Goal: Information Seeking & Learning: Learn about a topic

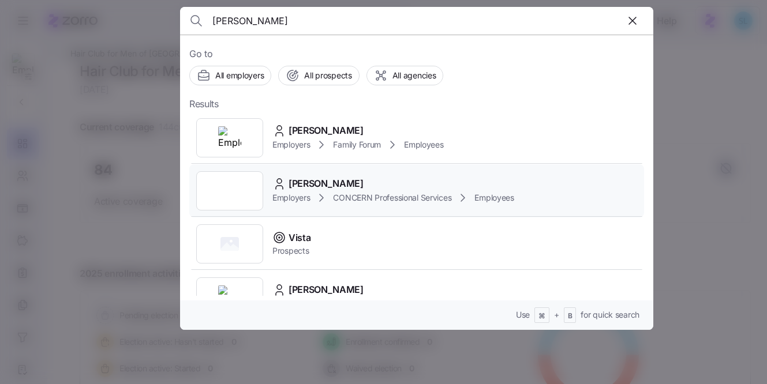
type input "trista"
click at [397, 173] on div "Trista Bennett Employers CONCERN Professional Services Employees" at bounding box center [416, 191] width 455 height 53
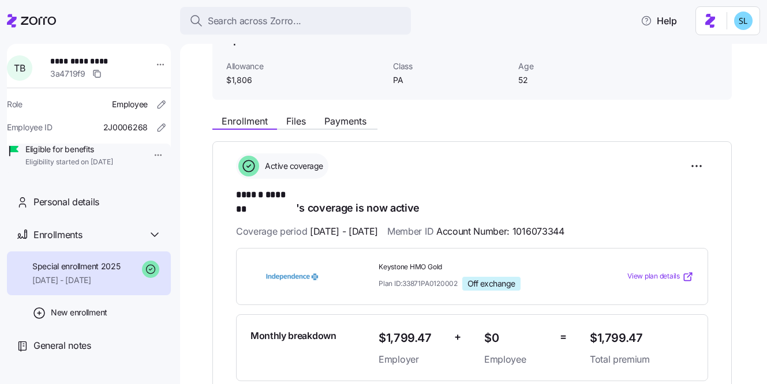
scroll to position [79, 0]
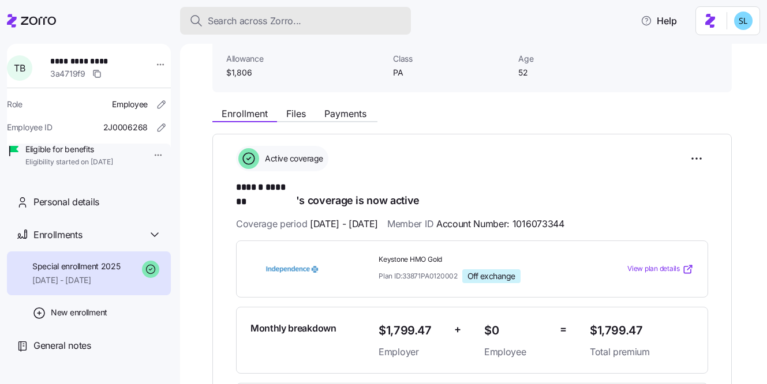
click at [363, 23] on div "Search across Zorro..." at bounding box center [295, 21] width 212 height 14
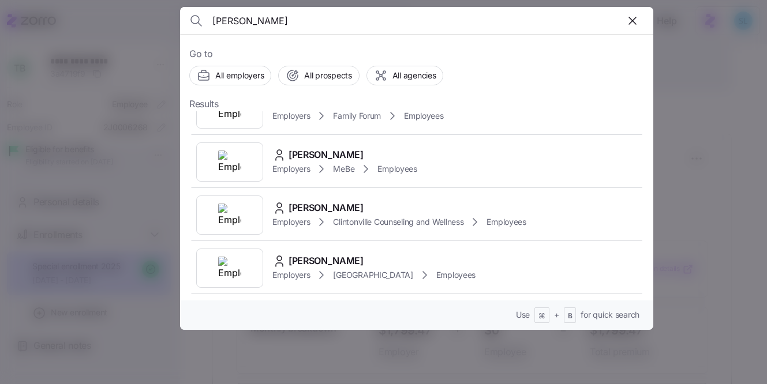
scroll to position [303, 0]
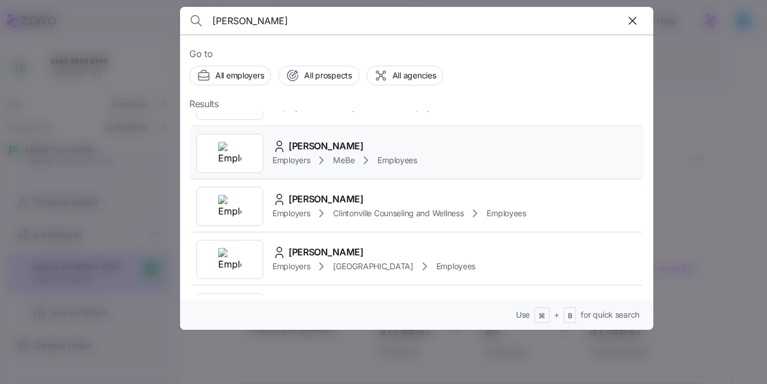
type input "shelby s"
click at [329, 170] on div "Shelby Schwindler Employers MeBe Employees" at bounding box center [416, 153] width 455 height 53
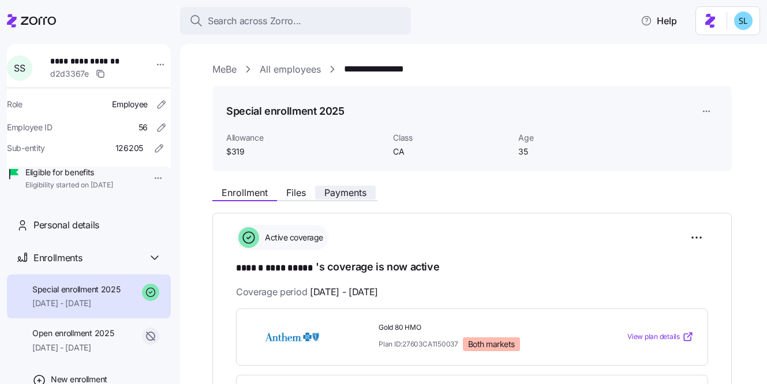
click at [343, 197] on span "Payments" at bounding box center [345, 192] width 42 height 9
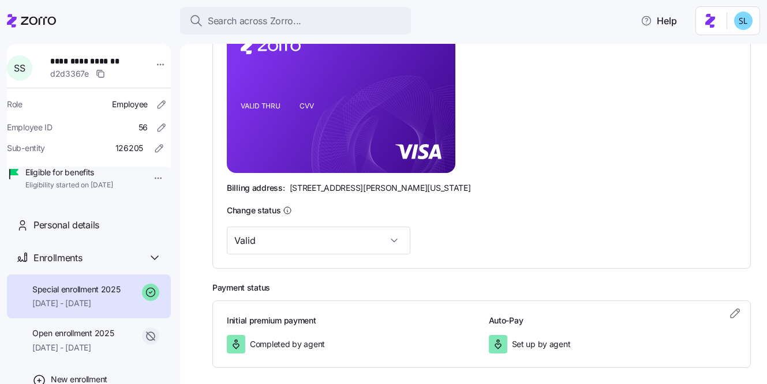
scroll to position [307, 0]
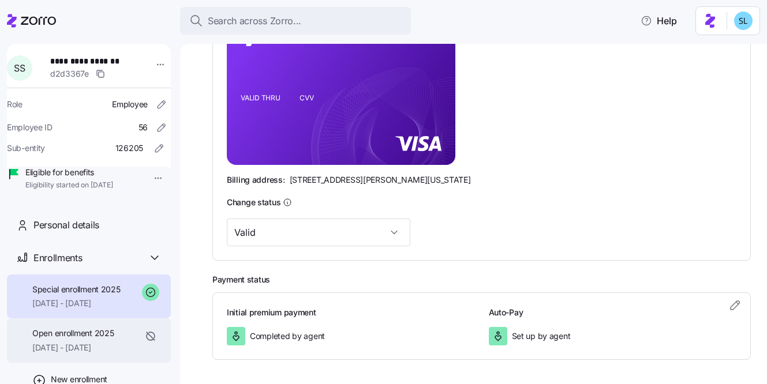
click at [38, 339] on span "Open enrollment 2025" at bounding box center [72, 334] width 81 height 12
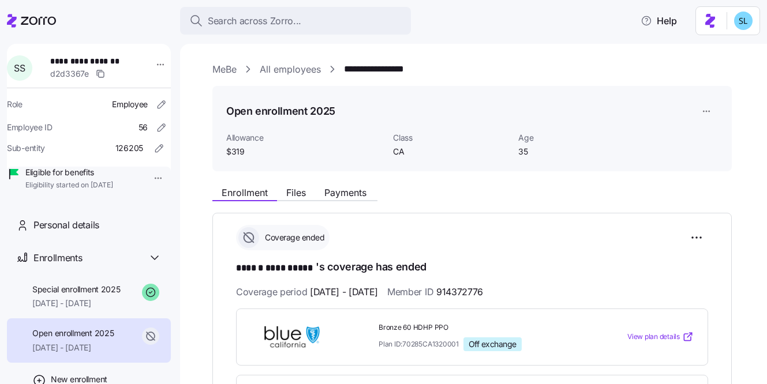
scroll to position [84, 0]
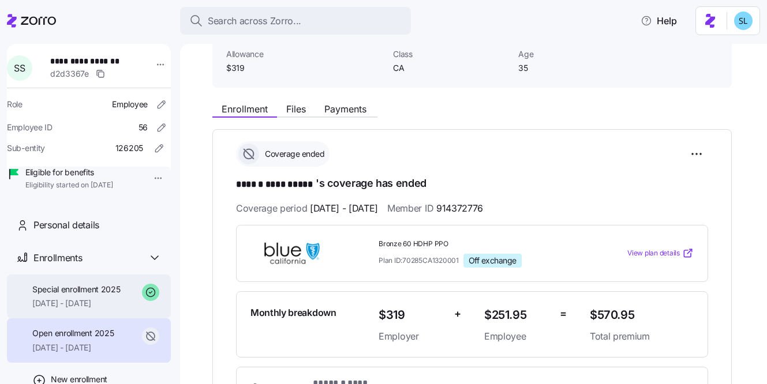
click at [97, 310] on div "Special enrollment 2025 07/01/2025 - 12/31/2025" at bounding box center [76, 297] width 88 height 26
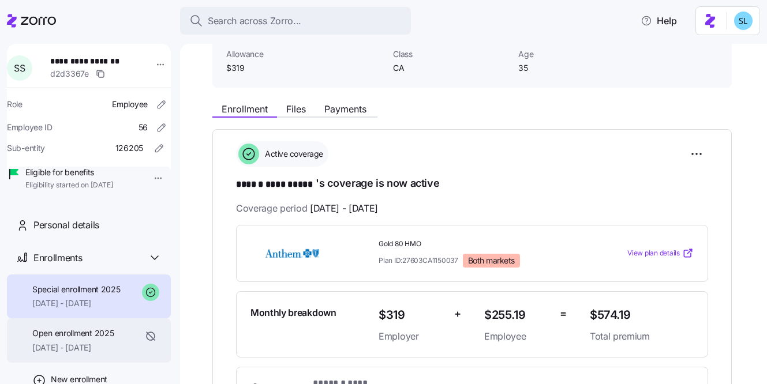
click at [81, 354] on div "Open enrollment 2025 [DATE] - [DATE]" at bounding box center [72, 341] width 81 height 26
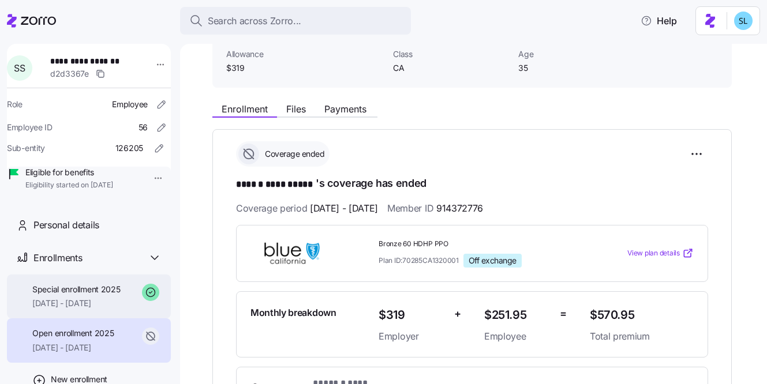
click at [78, 309] on span "[DATE] - [DATE]" at bounding box center [76, 304] width 88 height 12
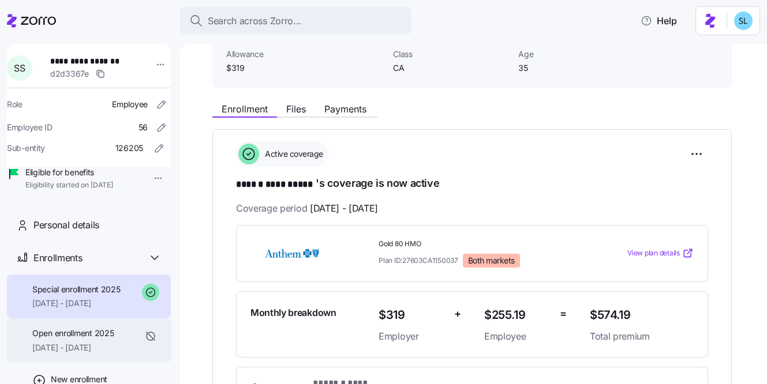
click at [76, 339] on span "Open enrollment 2025" at bounding box center [72, 334] width 81 height 12
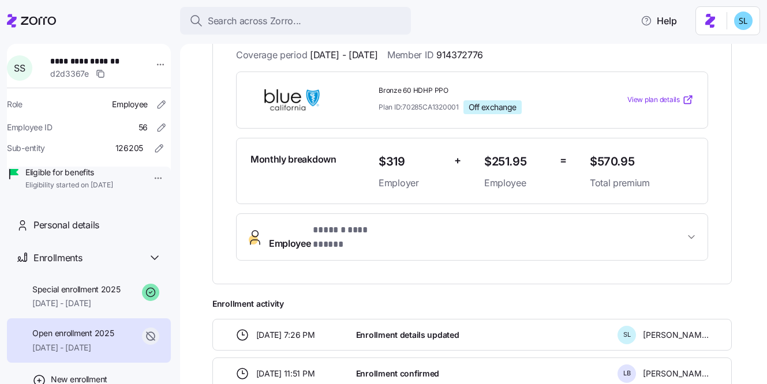
scroll to position [337, 0]
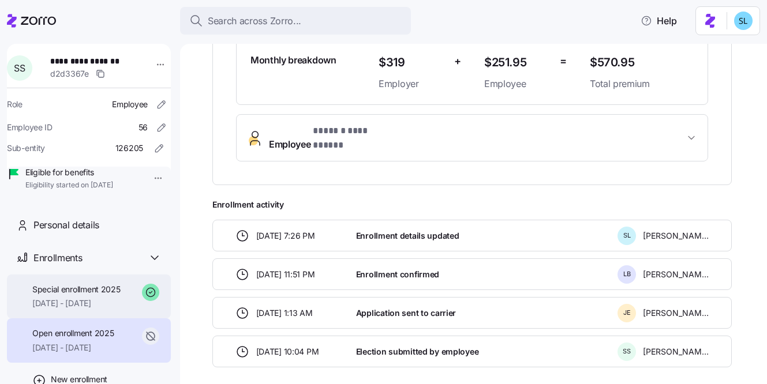
click at [90, 309] on span "[DATE] - [DATE]" at bounding box center [76, 304] width 88 height 12
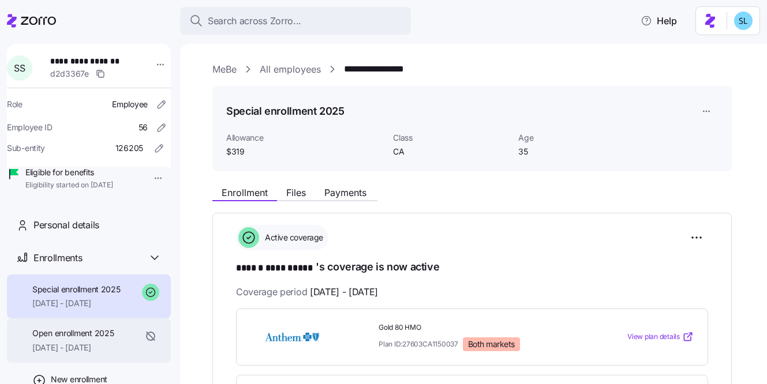
click at [76, 354] on span "[DATE] - [DATE]" at bounding box center [72, 348] width 81 height 12
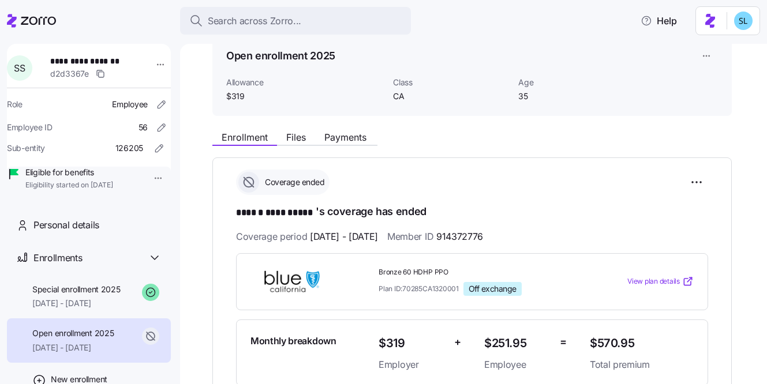
scroll to position [53, 0]
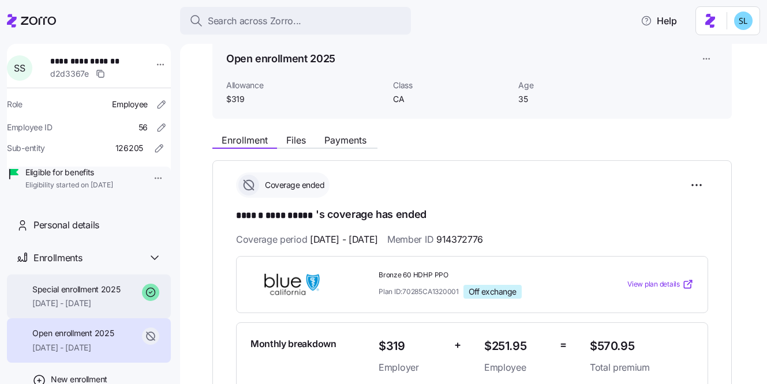
click at [74, 296] on span "Special enrollment 2025" at bounding box center [76, 290] width 88 height 12
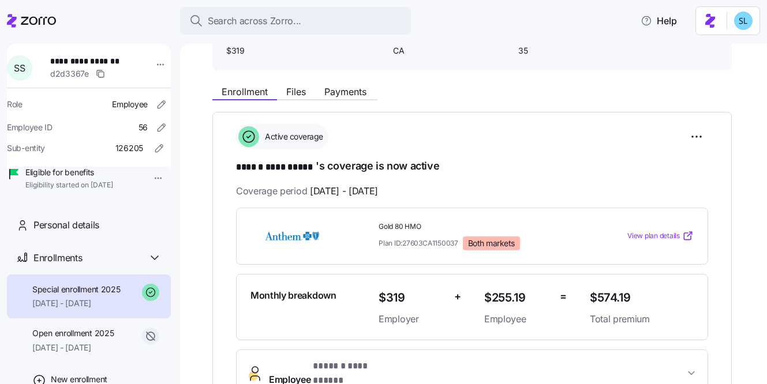
scroll to position [139, 0]
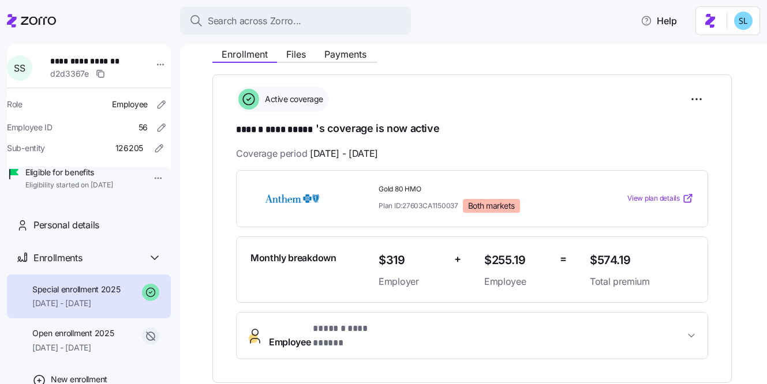
click at [614, 255] on span "$574.19" at bounding box center [642, 260] width 104 height 19
copy span "$574.19"
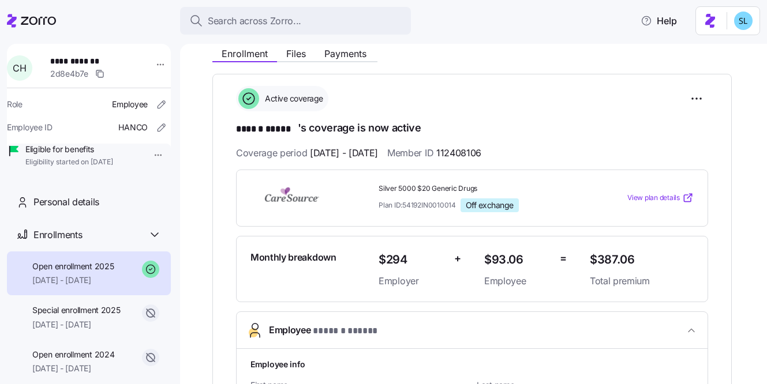
scroll to position [136, 0]
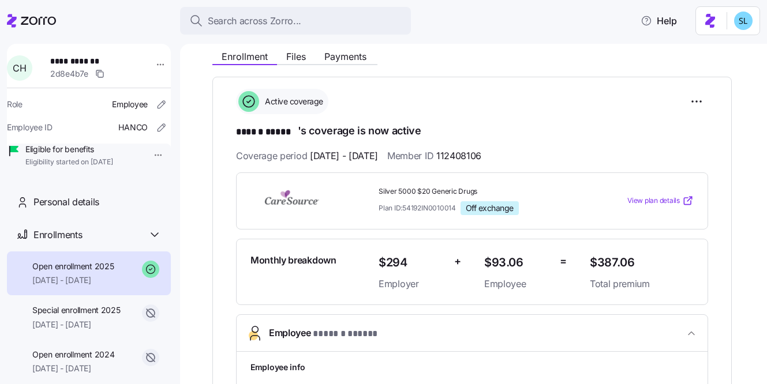
click at [481, 155] on span "112408106" at bounding box center [458, 156] width 45 height 14
copy span "112408106"
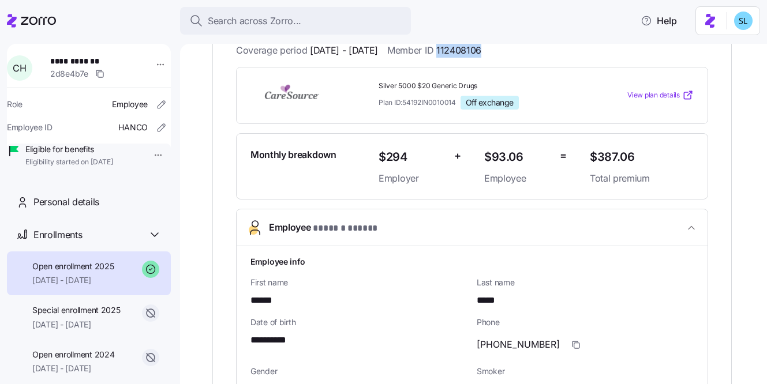
scroll to position [272, 0]
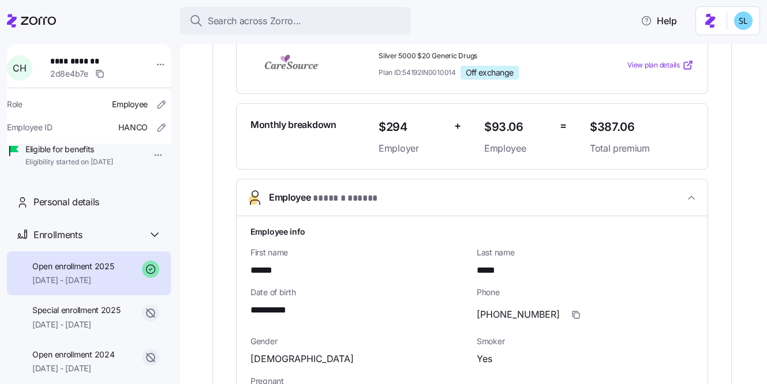
click at [283, 308] on span "**********" at bounding box center [276, 311] width 50 height 14
copy span "****"
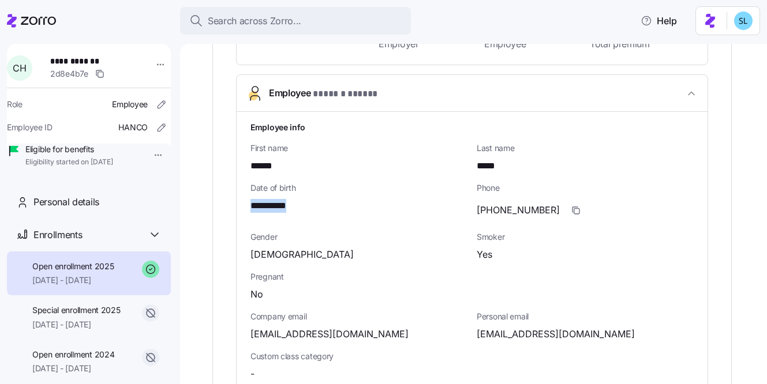
scroll to position [460, 0]
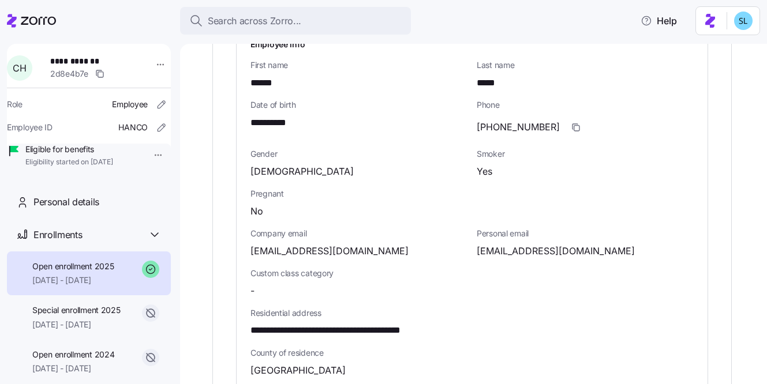
click at [499, 253] on span "cdhanes13@gmail.com" at bounding box center [556, 251] width 158 height 14
copy span "cdhanes13"
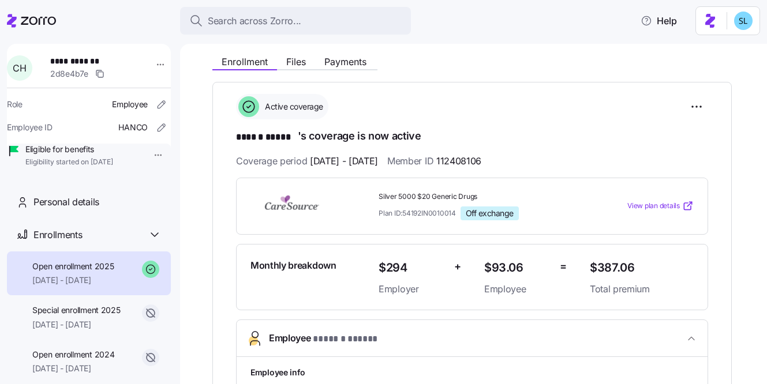
scroll to position [93, 0]
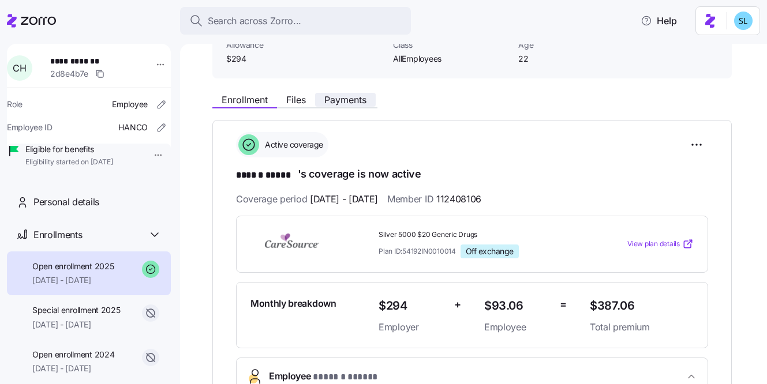
click at [359, 103] on span "Payments" at bounding box center [345, 99] width 42 height 9
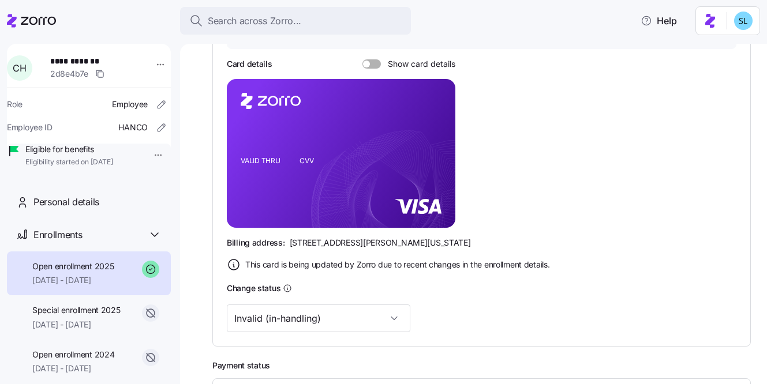
scroll to position [247, 0]
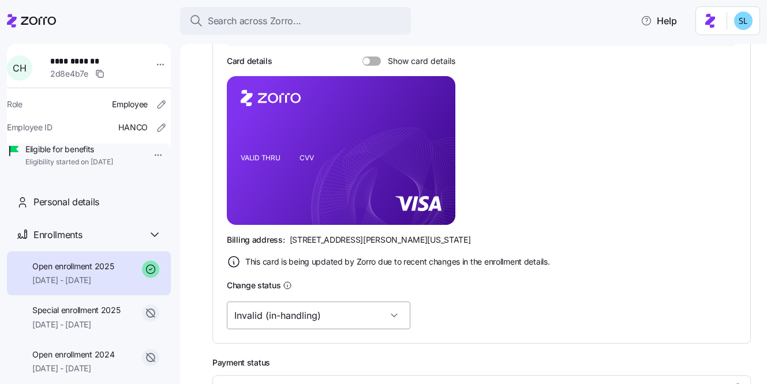
click at [315, 326] on input "Invalid (in-handling)" at bounding box center [319, 316] width 184 height 28
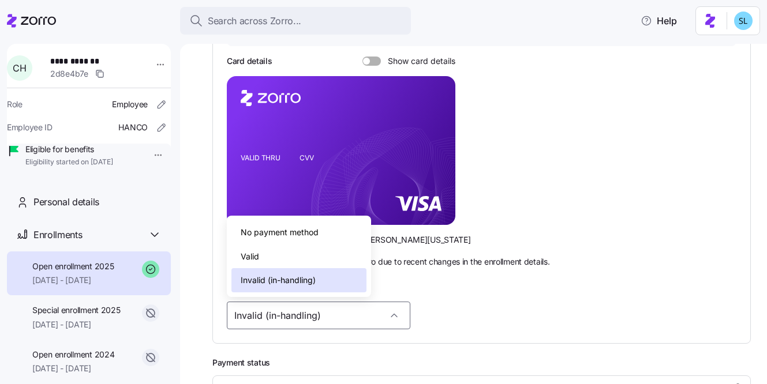
click at [304, 257] on div "Valid" at bounding box center [298, 257] width 135 height 24
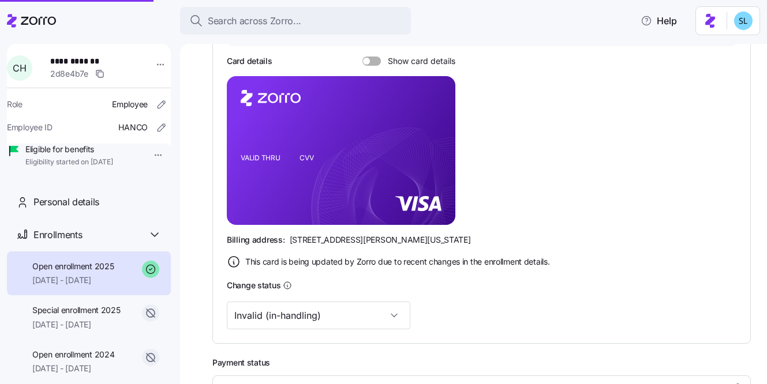
type input "Valid"
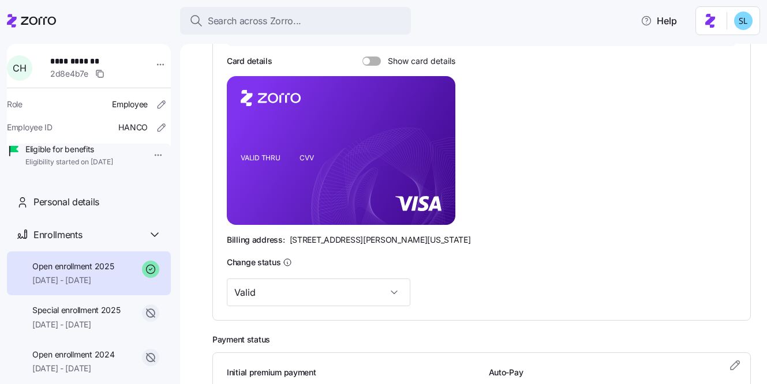
click at [372, 59] on span at bounding box center [376, 61] width 12 height 9
click at [363, 57] on input "Show card details" at bounding box center [363, 57] width 0 height 0
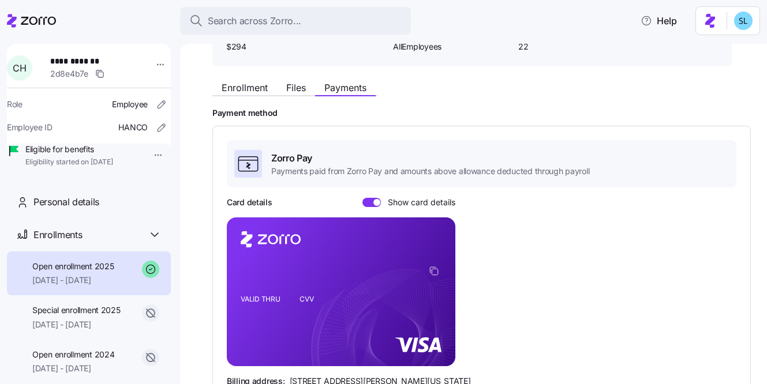
scroll to position [46, 0]
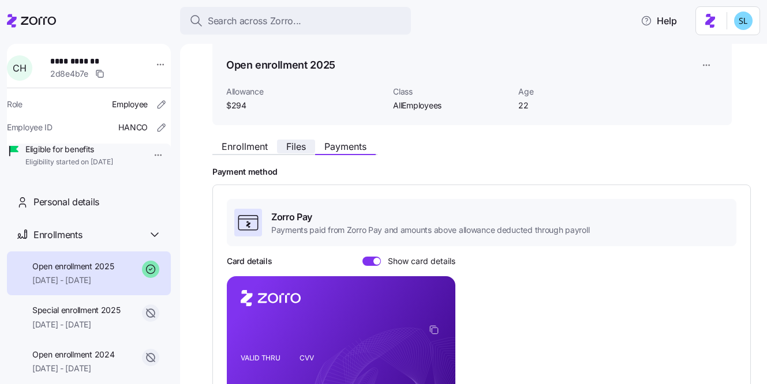
click at [304, 144] on span "Files" at bounding box center [296, 146] width 20 height 9
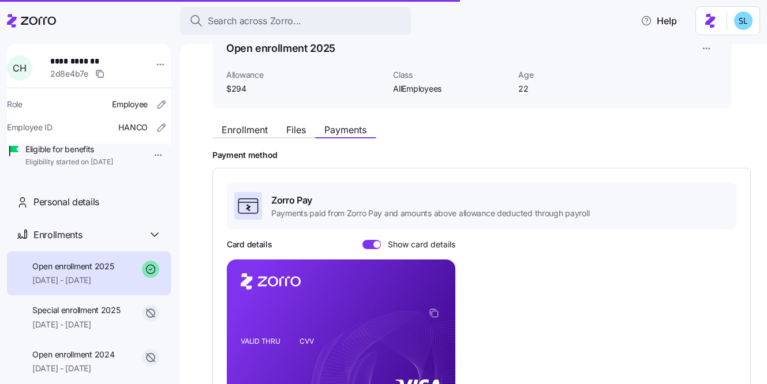
scroll to position [65, 0]
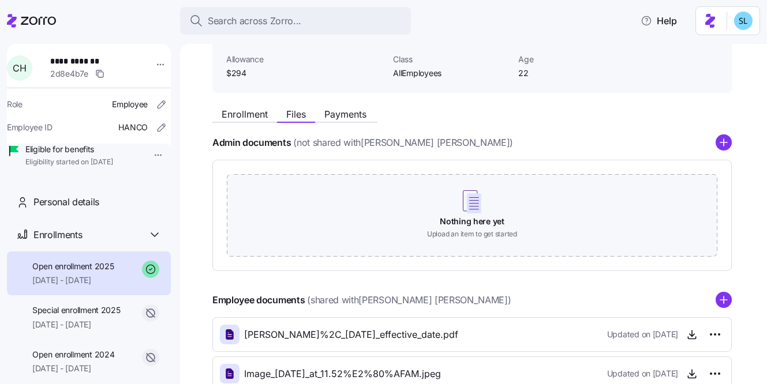
scroll to position [50, 0]
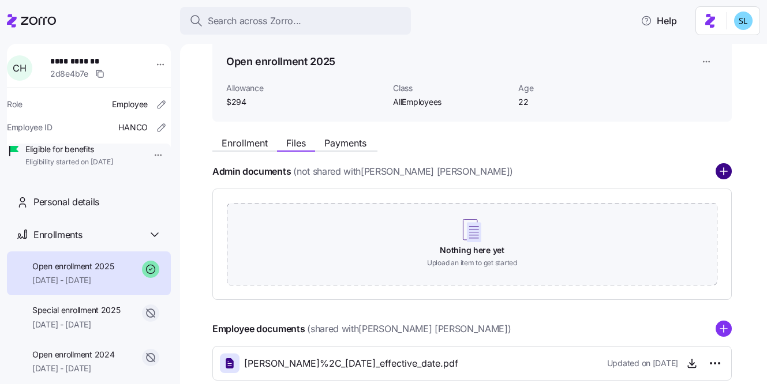
click at [730, 170] on circle "add icon" at bounding box center [723, 172] width 15 height 15
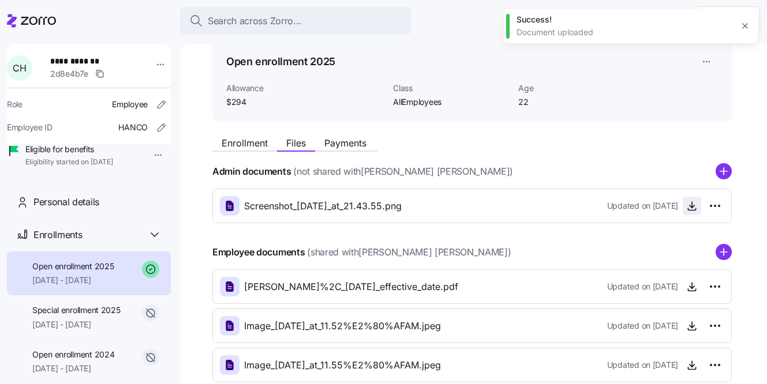
click at [696, 206] on icon "button" at bounding box center [692, 206] width 12 height 12
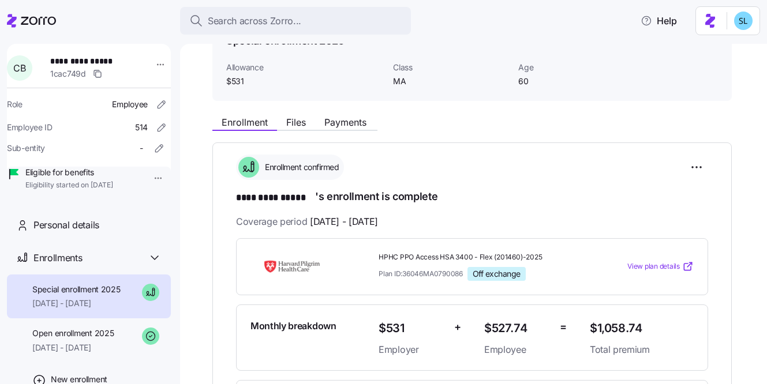
scroll to position [134, 0]
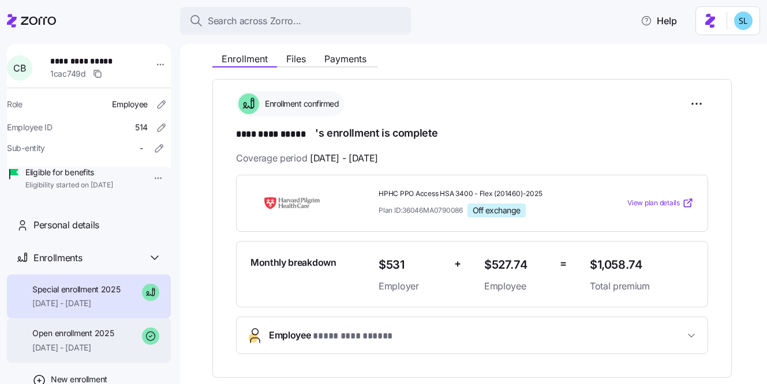
click at [96, 354] on span "[DATE] - [DATE]" at bounding box center [72, 348] width 81 height 12
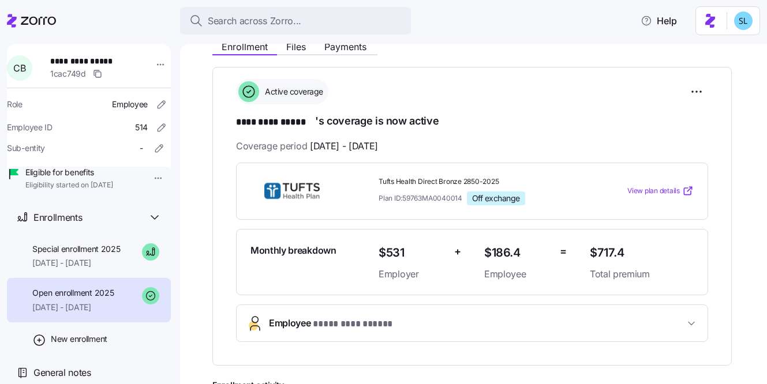
scroll to position [48, 0]
click at [76, 278] on div "Special enrollment 2025 [DATE] - [DATE]" at bounding box center [89, 256] width 164 height 44
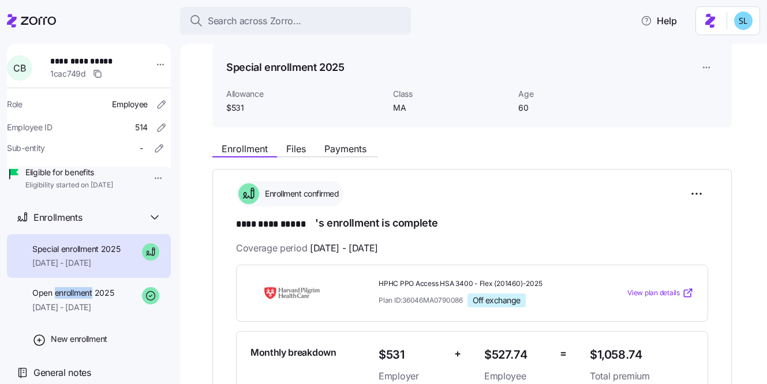
scroll to position [92, 0]
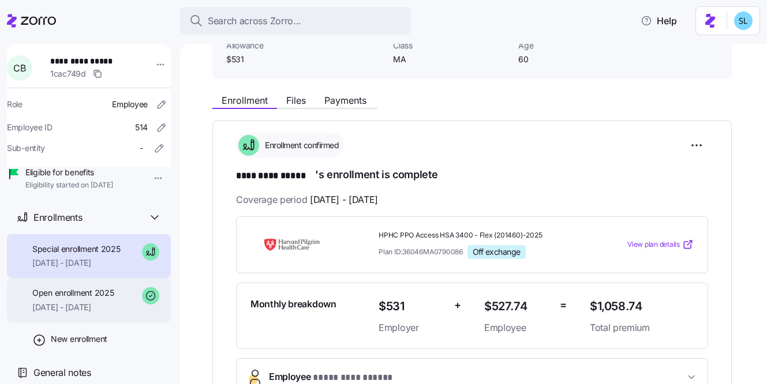
click at [69, 313] on span "[DATE] - [DATE]" at bounding box center [72, 308] width 81 height 12
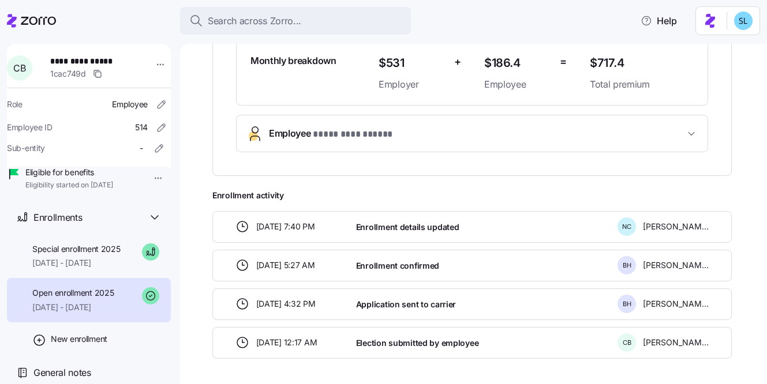
scroll to position [339, 0]
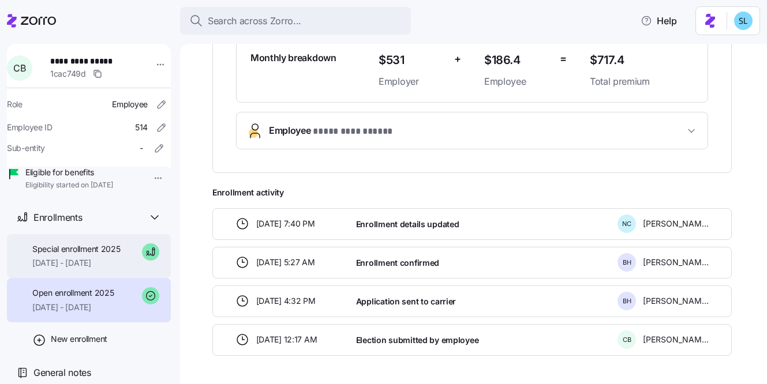
click at [35, 267] on span "[DATE] - [DATE]" at bounding box center [76, 263] width 88 height 12
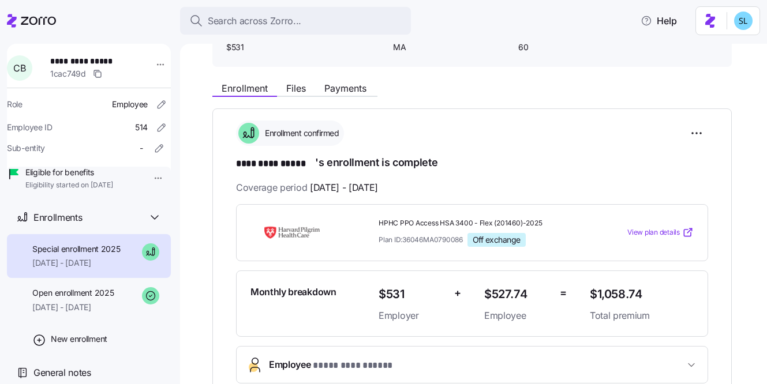
scroll to position [100, 0]
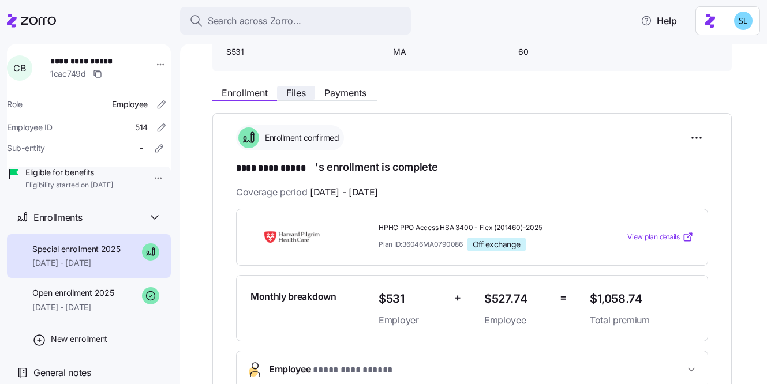
click at [311, 95] on button "Files" at bounding box center [296, 93] width 38 height 14
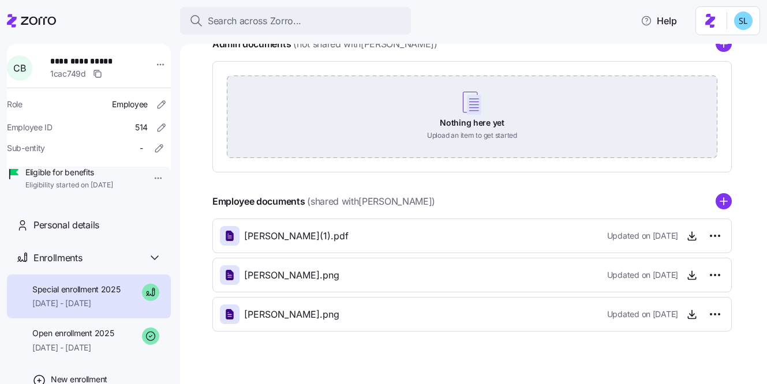
scroll to position [186, 0]
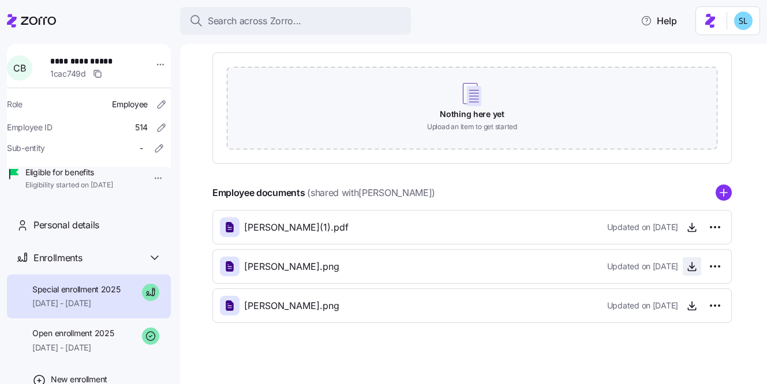
click at [685, 263] on span "button" at bounding box center [692, 266] width 17 height 17
click at [690, 268] on icon "button" at bounding box center [692, 268] width 5 height 2
click at [694, 308] on icon "button" at bounding box center [692, 306] width 12 height 12
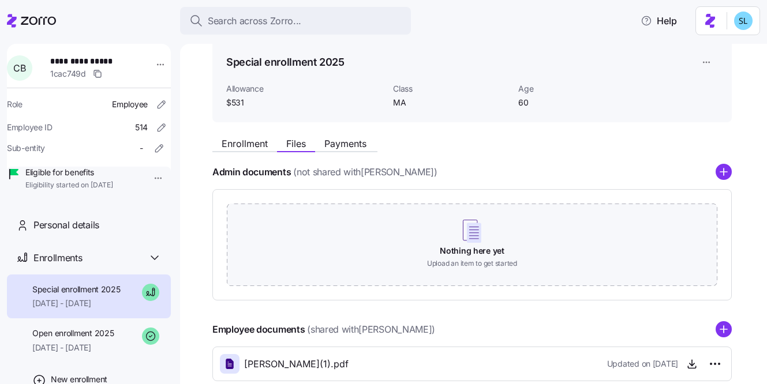
scroll to position [0, 0]
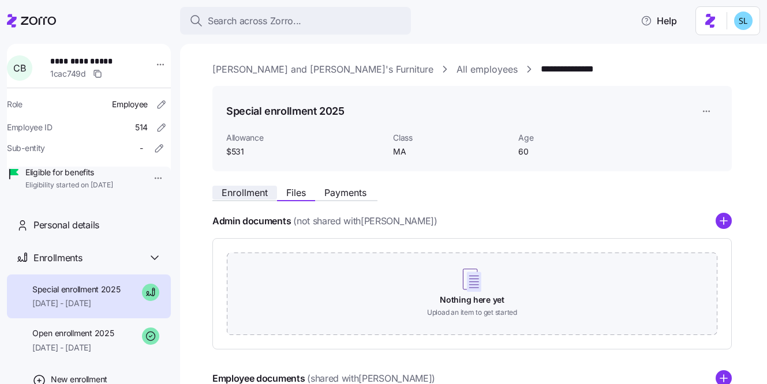
click at [248, 196] on span "Enrollment" at bounding box center [245, 192] width 46 height 9
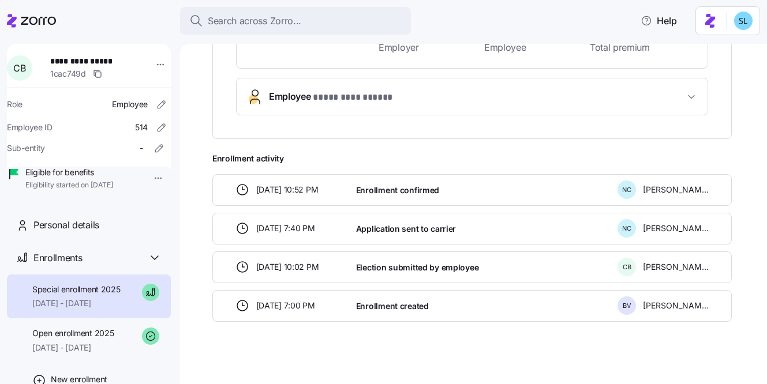
scroll to position [379, 0]
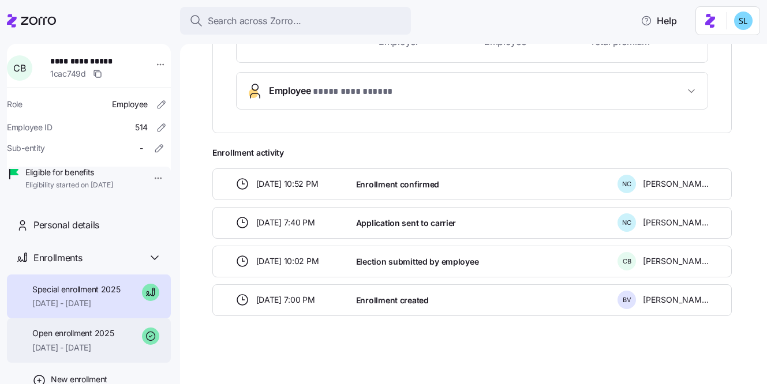
click at [68, 354] on div "Open enrollment 2025 08/01/2025 - 09/30/2025" at bounding box center [72, 341] width 81 height 26
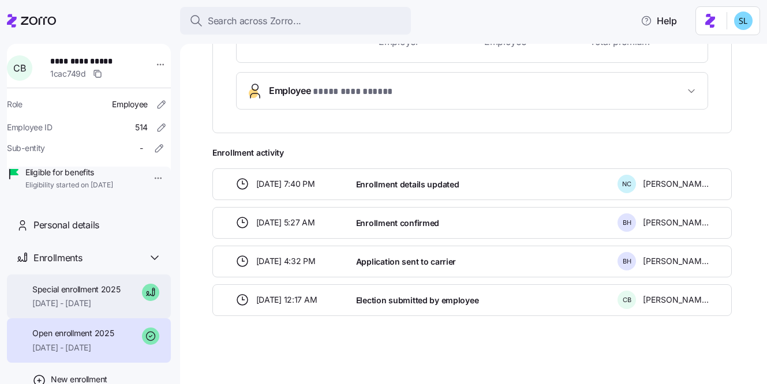
click at [46, 309] on span "10/01/2025 - 12/31/2025" at bounding box center [76, 304] width 88 height 12
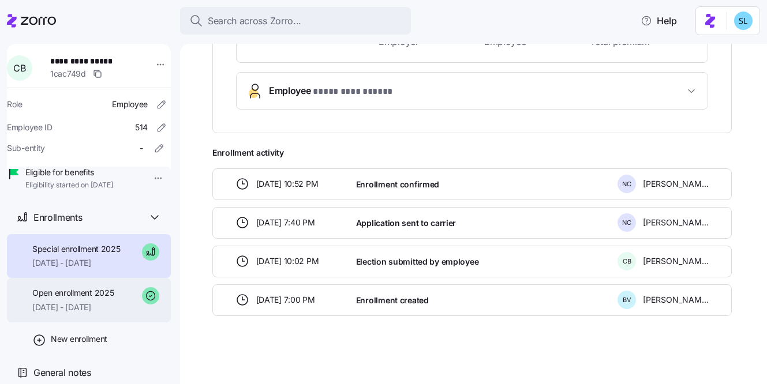
scroll to position [47, 0]
click at [43, 313] on span "08/01/2025 - 09/30/2025" at bounding box center [72, 308] width 81 height 12
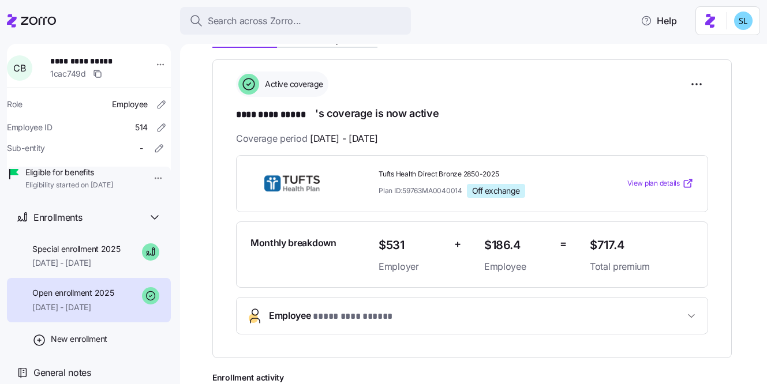
scroll to position [171, 0]
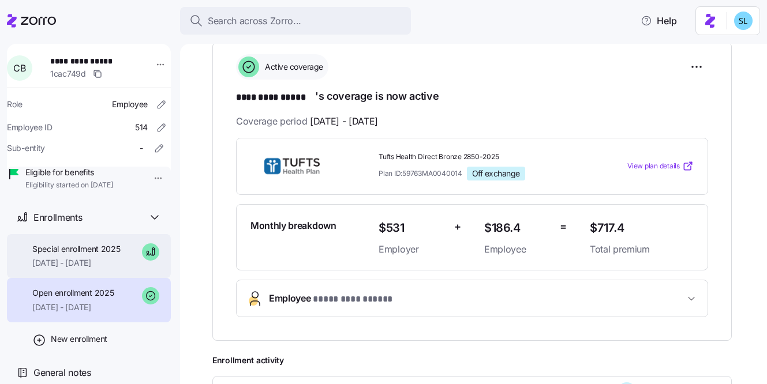
click at [44, 269] on span "10/01/2025 - 12/31/2025" at bounding box center [76, 263] width 88 height 12
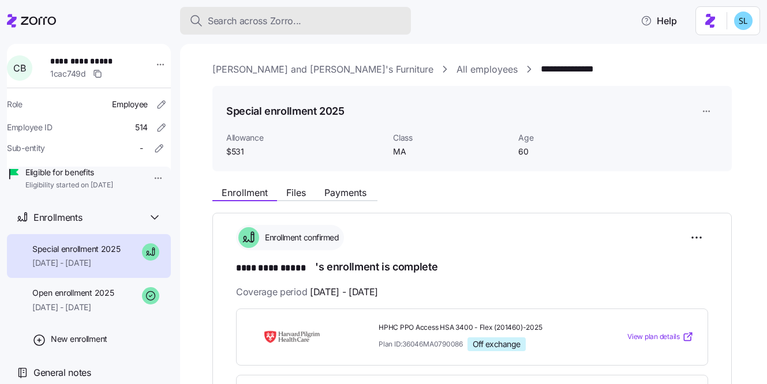
click at [341, 22] on div "Search across Zorro..." at bounding box center [295, 21] width 212 height 14
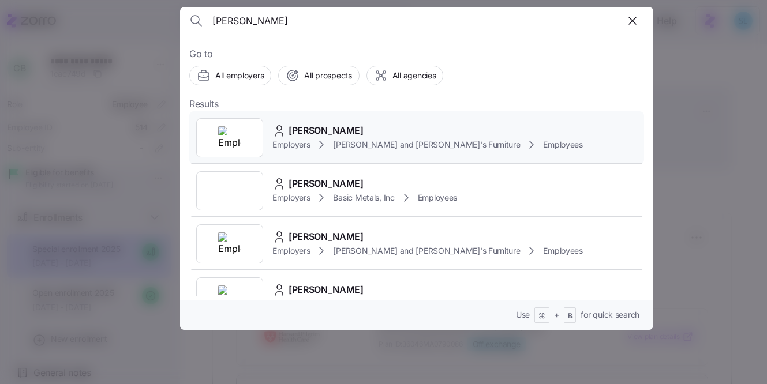
type input "Edalberto Gibau"
click at [339, 120] on div "EDALBERTO GIBAU Employers Bernie and Phyl's Furniture Employees" at bounding box center [416, 137] width 455 height 53
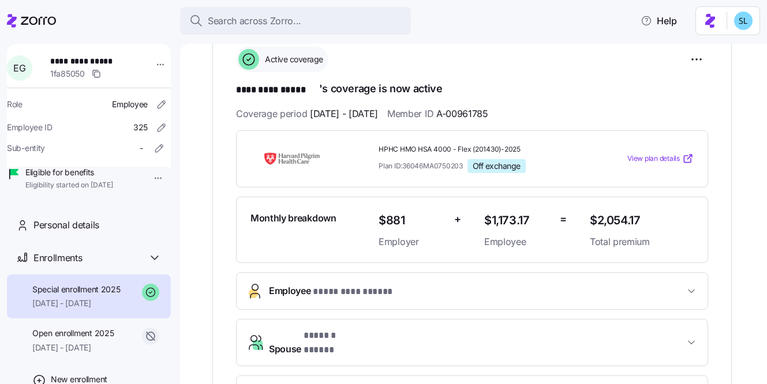
scroll to position [178, 0]
drag, startPoint x: 236, startPoint y: 89, endPoint x: 318, endPoint y: 84, distance: 81.6
click at [318, 84] on span "********* *****" at bounding box center [277, 91] width 83 height 14
copy span "********* *****"
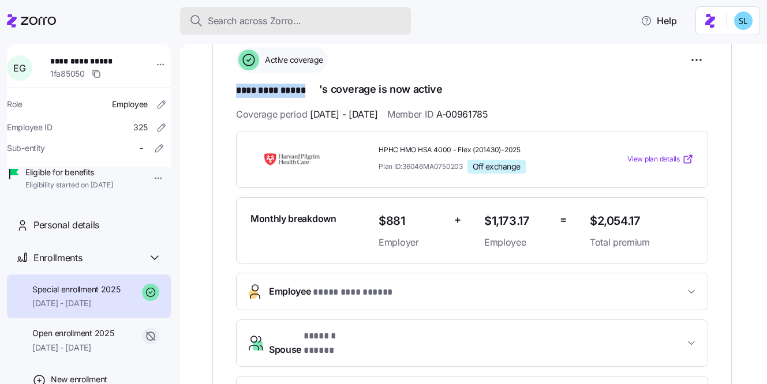
click at [251, 24] on span "Search across Zorro..." at bounding box center [255, 21] width 94 height 14
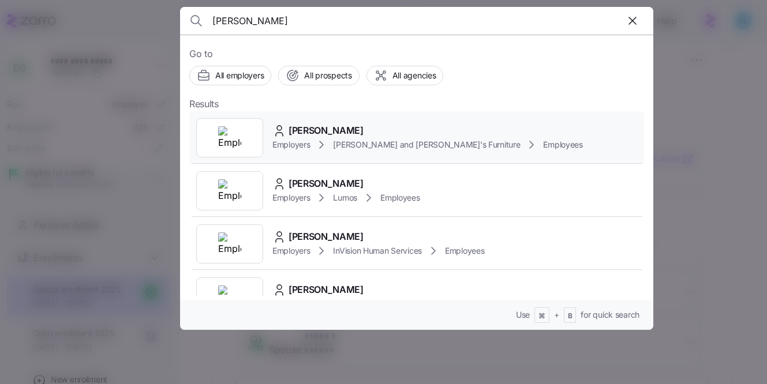
type input "Kelly Gibney"
click at [311, 120] on div "KELLY GIBNEY Employers Bernie and Phyl's Furniture Employees" at bounding box center [416, 137] width 455 height 53
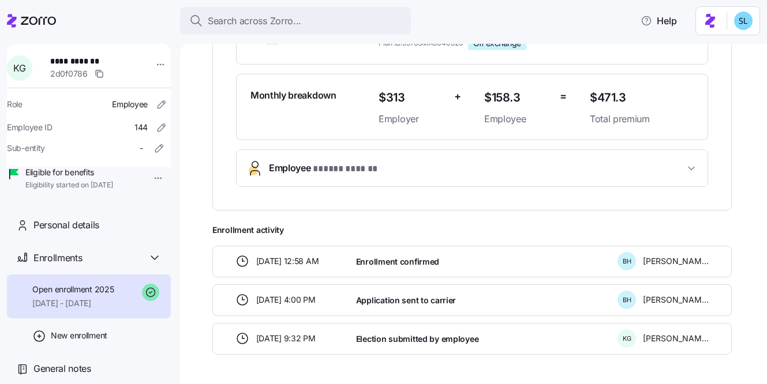
scroll to position [236, 0]
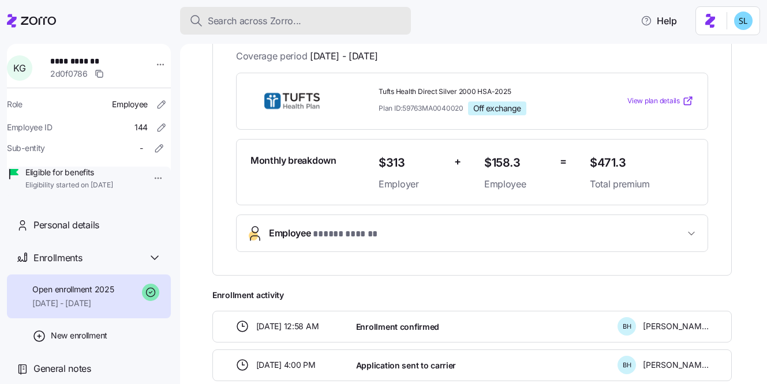
click at [326, 27] on div "Search across Zorro..." at bounding box center [295, 21] width 212 height 14
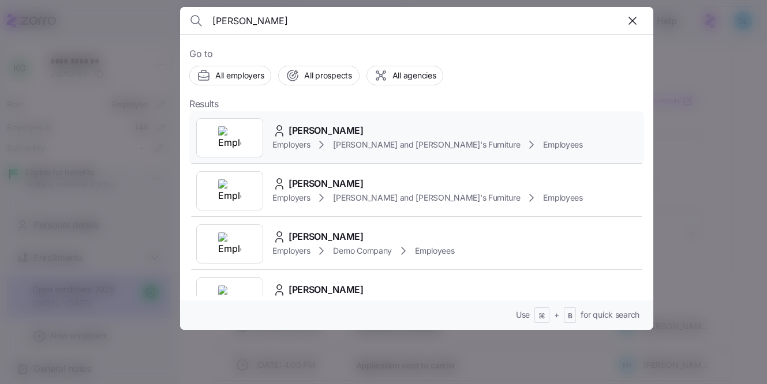
type input "Jacob Walsh"
click at [325, 120] on div "JACOB WALSH Employers Bernie and Phyl's Furniture Employees" at bounding box center [416, 137] width 455 height 53
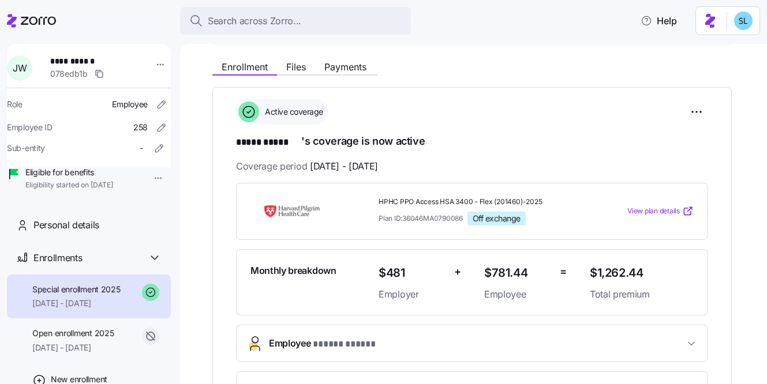
scroll to position [208, 0]
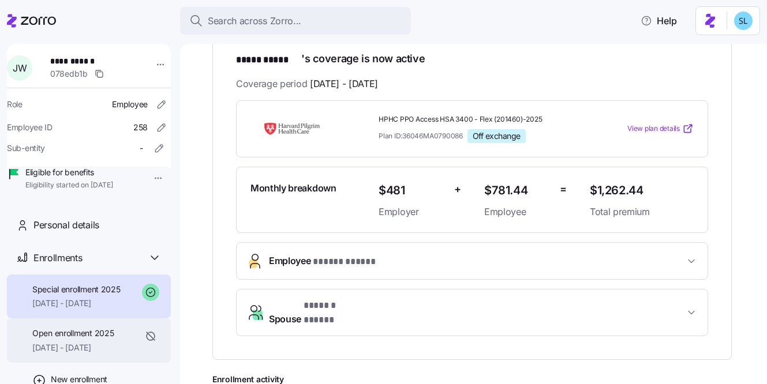
click at [89, 339] on span "Open enrollment 2025" at bounding box center [72, 334] width 81 height 12
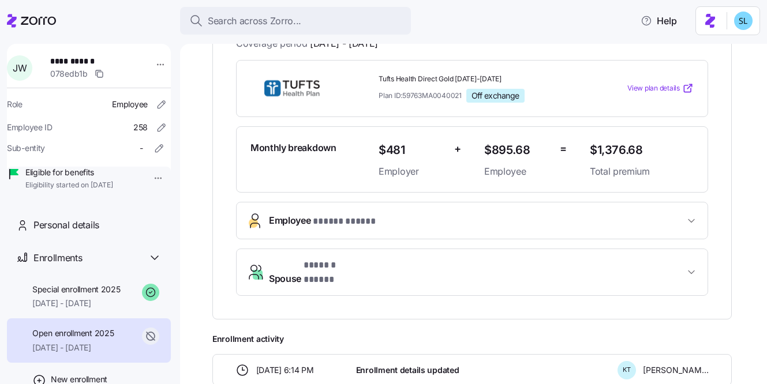
scroll to position [195, 0]
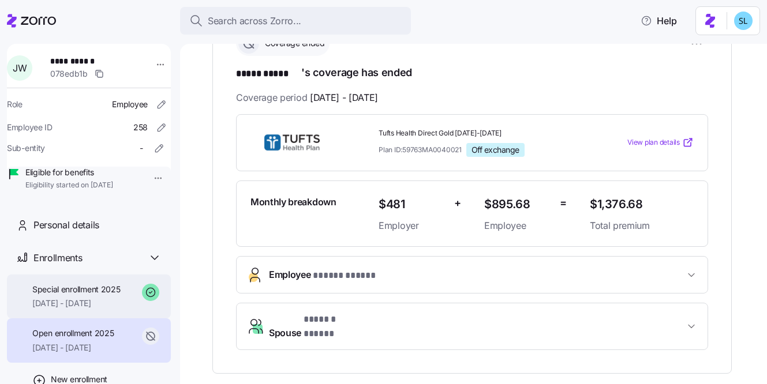
click at [103, 309] on span "09/01/2025 - 12/31/2025" at bounding box center [76, 304] width 88 height 12
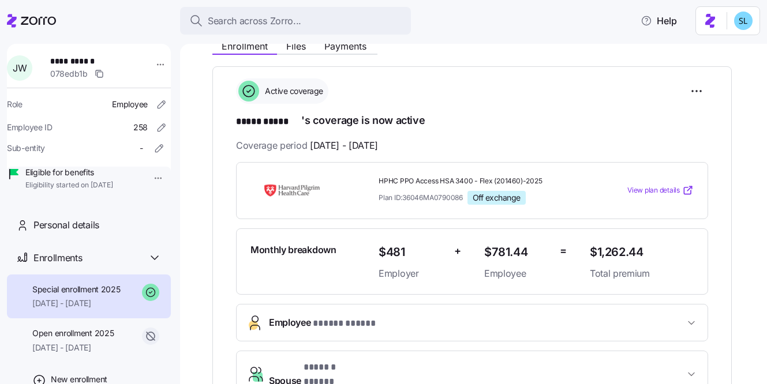
scroll to position [96, 0]
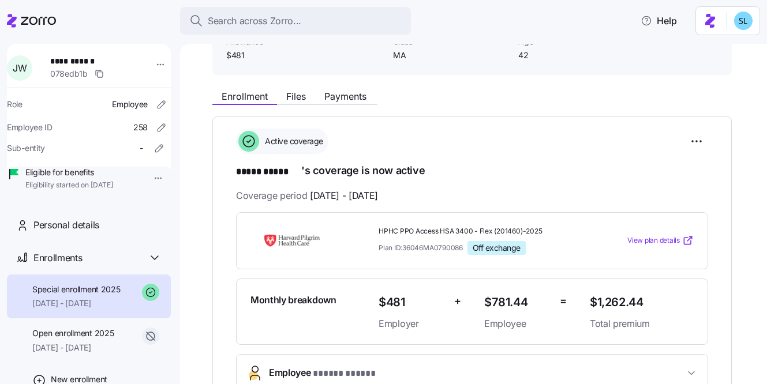
click at [366, 104] on div "Enrollment Files Payments" at bounding box center [294, 98] width 165 height 14
click at [356, 96] on span "Payments" at bounding box center [345, 96] width 42 height 9
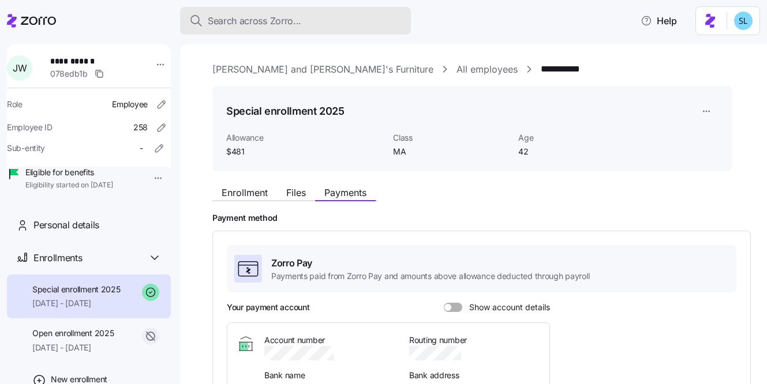
click at [229, 25] on span "Search across Zorro..." at bounding box center [255, 21] width 94 height 14
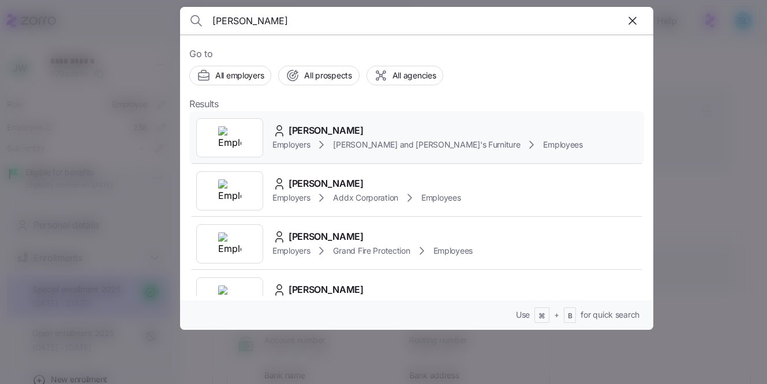
type input "Justin Malsky"
click at [342, 128] on span "JUSTIN MALSKY" at bounding box center [326, 131] width 75 height 14
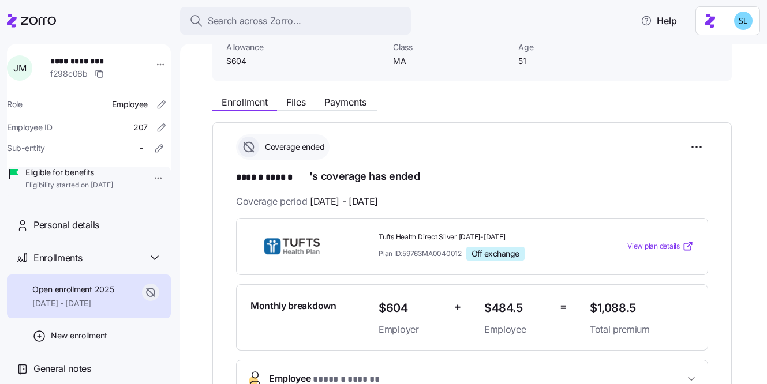
scroll to position [162, 0]
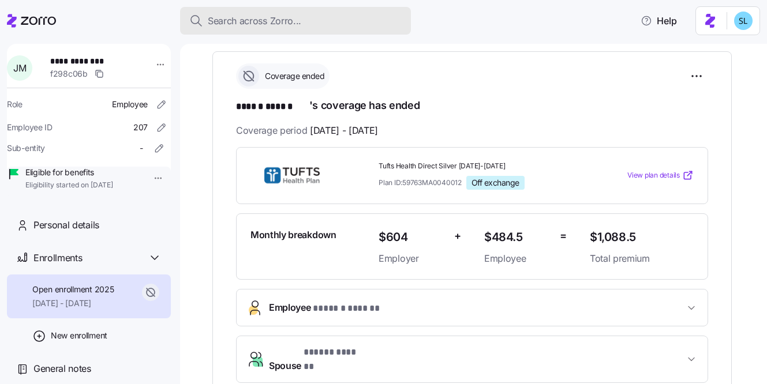
click at [251, 15] on span "Search across Zorro..." at bounding box center [255, 21] width 94 height 14
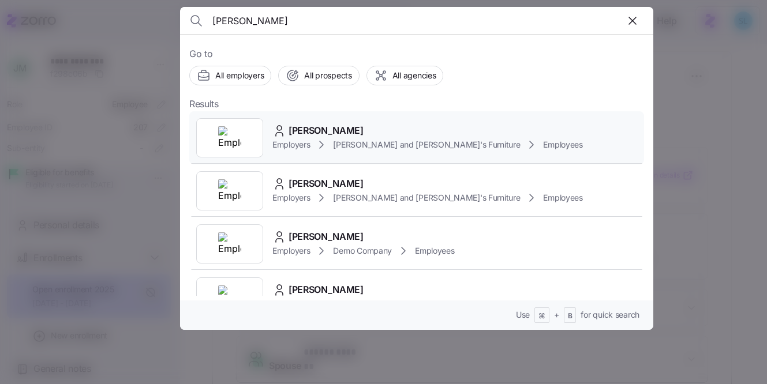
type input "jacob walsh"
click at [335, 117] on div "JACOB WALSH Employers Bernie and Phyl's Furniture Employees" at bounding box center [416, 137] width 455 height 53
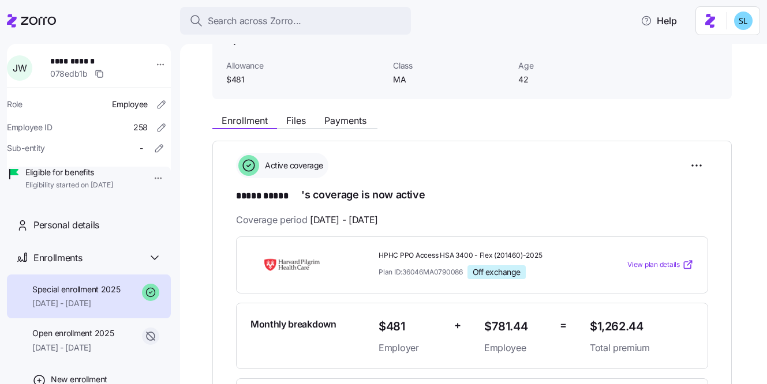
scroll to position [73, 0]
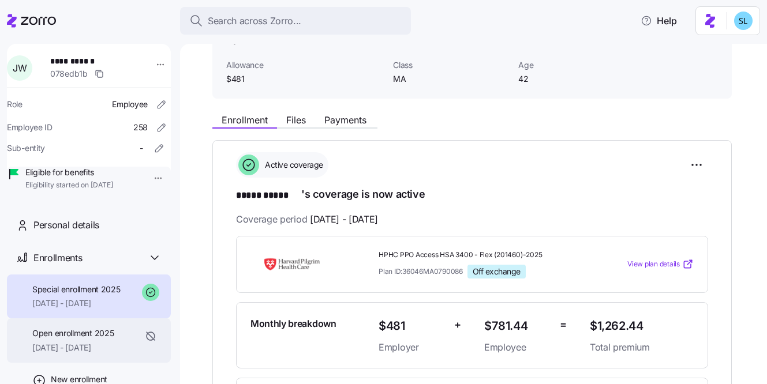
click at [109, 354] on span "08/01/2025 - 08/31/2025" at bounding box center [72, 348] width 81 height 12
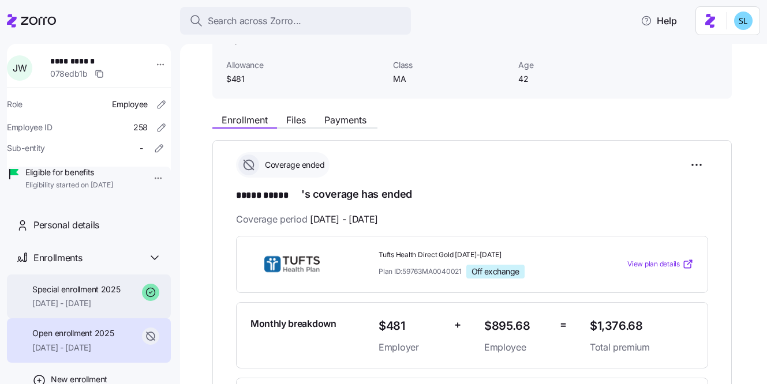
click at [102, 309] on span "09/01/2025 - 12/31/2025" at bounding box center [76, 304] width 88 height 12
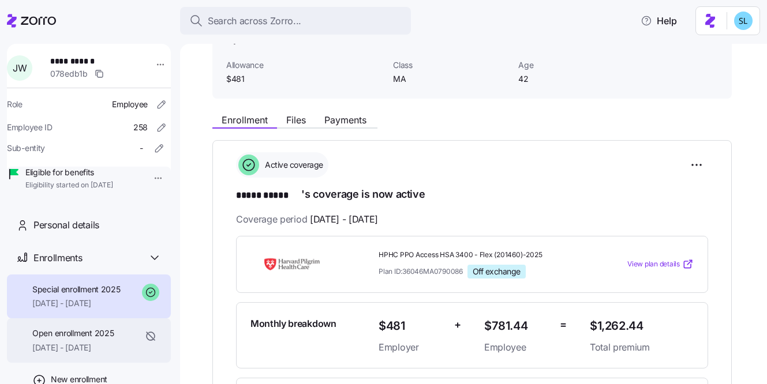
click at [100, 339] on span "Open enrollment 2025" at bounding box center [72, 334] width 81 height 12
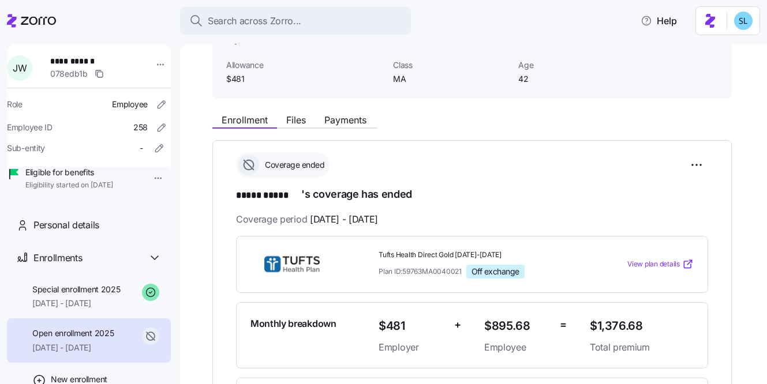
click at [617, 323] on span "$1,376.68" at bounding box center [642, 326] width 104 height 19
copy span "$1,376.68"
click at [51, 309] on span "09/01/2025 - 12/31/2025" at bounding box center [76, 304] width 88 height 12
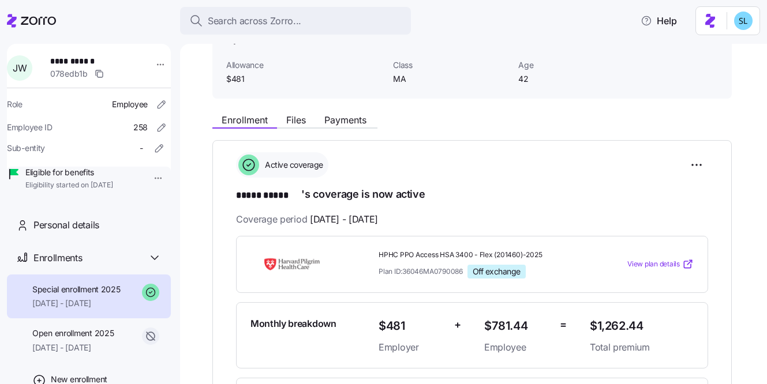
click at [610, 327] on span "$1,262.44" at bounding box center [642, 326] width 104 height 19
copy span "$1,262.44"
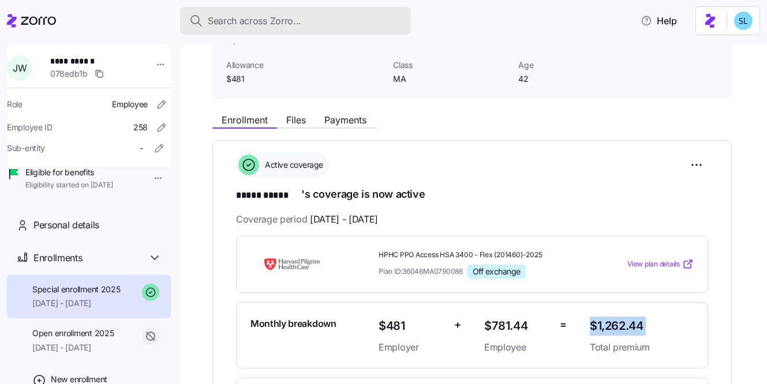
click at [263, 10] on button "Search across Zorro..." at bounding box center [295, 21] width 231 height 28
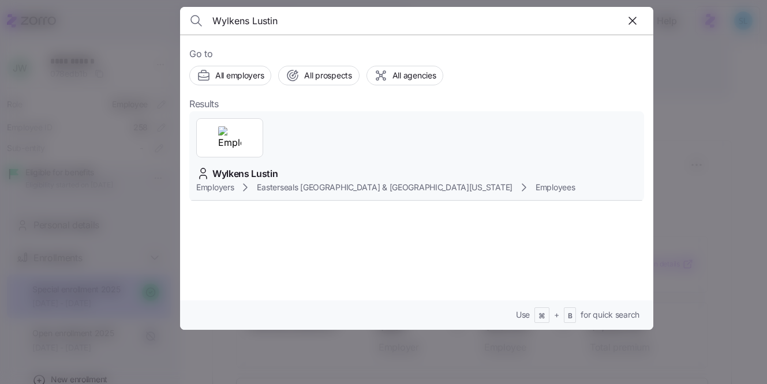
type input "Wylkens Lustin"
click at [278, 167] on span "Wylkens Lustin" at bounding box center [245, 174] width 66 height 14
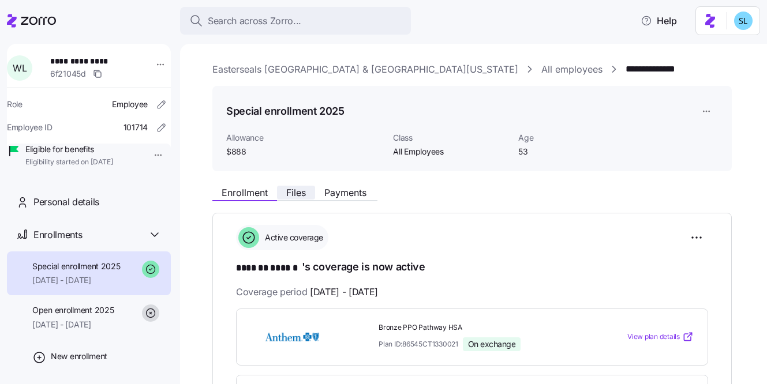
click at [300, 197] on span "Files" at bounding box center [296, 192] width 20 height 9
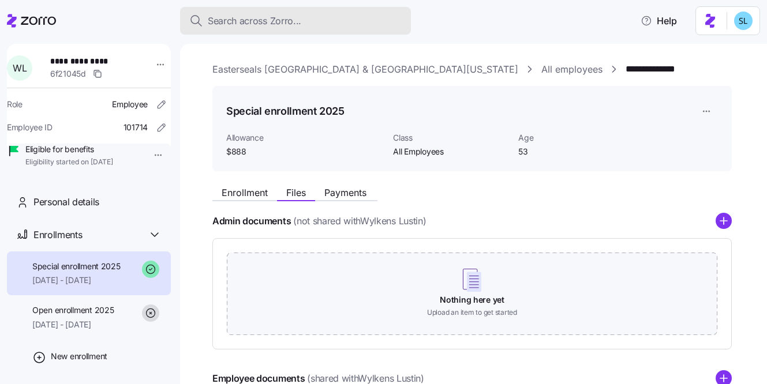
click at [223, 25] on span "Search across Zorro..." at bounding box center [255, 21] width 94 height 14
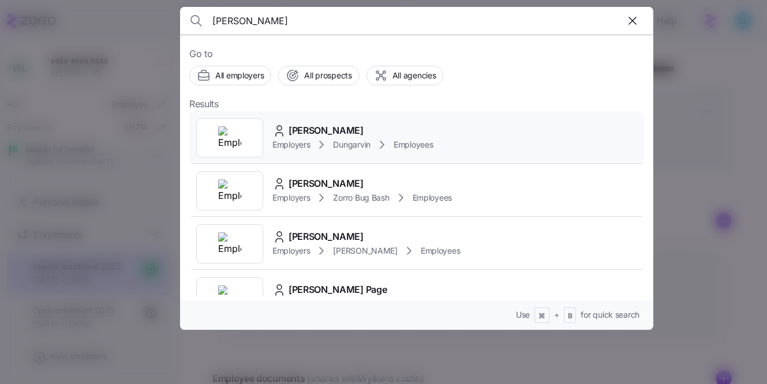
type input "Leilani Webb"
click at [318, 121] on div "Leilani Webb Employers Dungarvin Employees" at bounding box center [416, 137] width 455 height 53
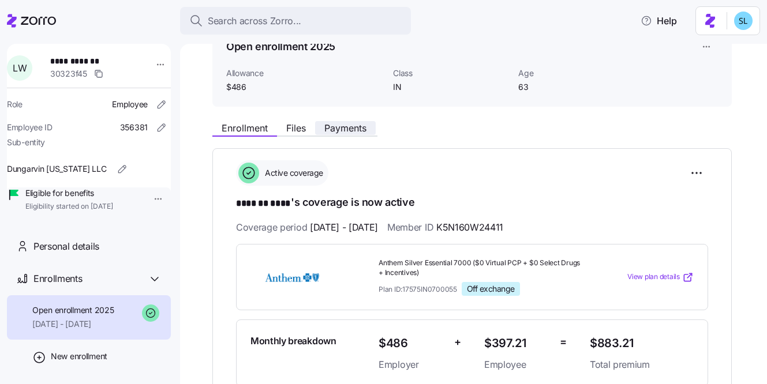
scroll to position [69, 0]
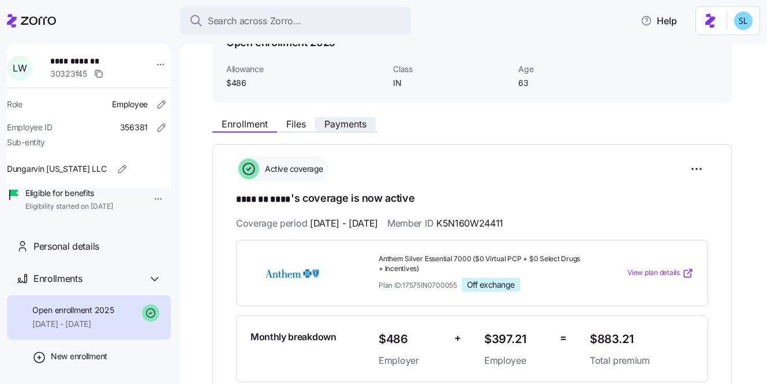
click at [333, 128] on span "Payments" at bounding box center [345, 123] width 42 height 9
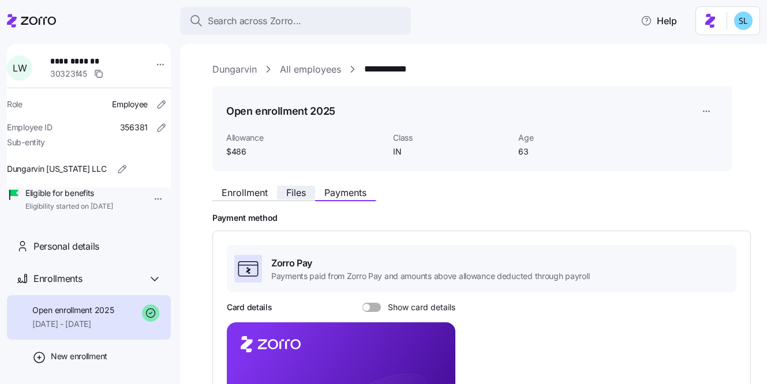
click at [296, 188] on span "Files" at bounding box center [296, 192] width 20 height 9
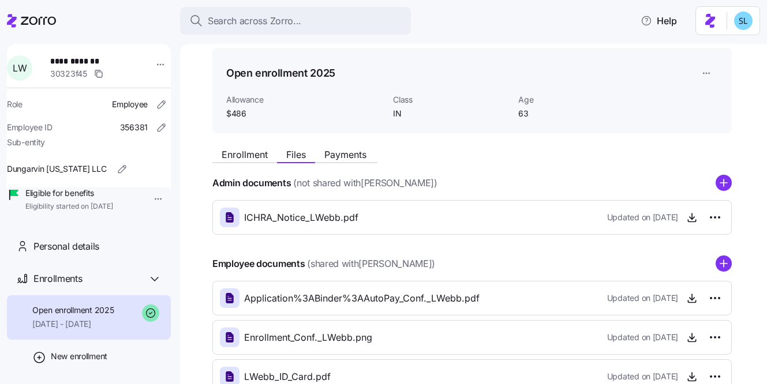
scroll to position [39, 0]
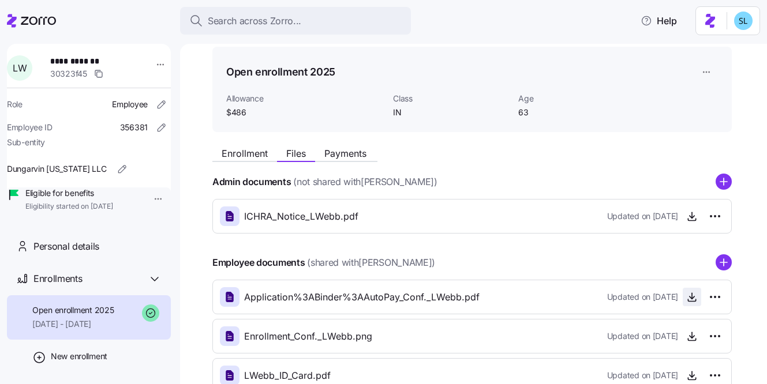
click at [689, 297] on icon "button" at bounding box center [692, 298] width 12 height 12
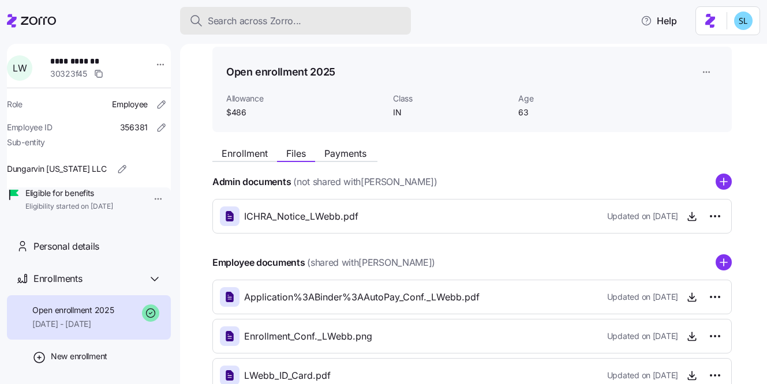
click at [318, 25] on div "Search across Zorro..." at bounding box center [295, 21] width 212 height 14
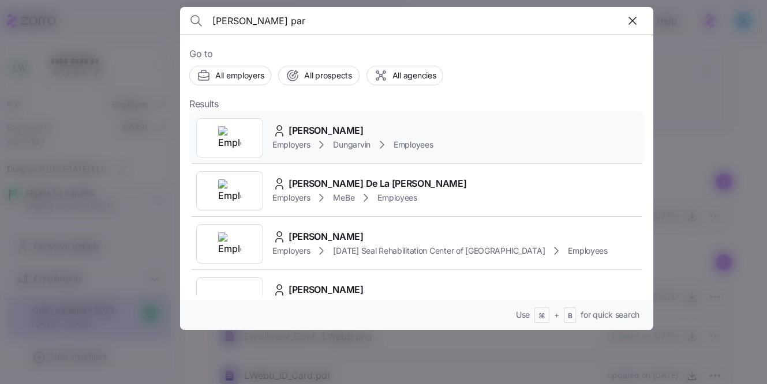
type input "jocelyn par"
click at [310, 132] on span "Jocelyn Parker" at bounding box center [326, 131] width 75 height 14
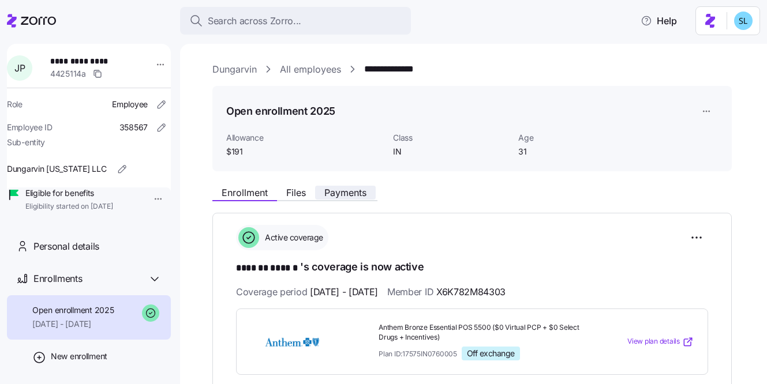
click at [324, 190] on button "Payments" at bounding box center [345, 193] width 61 height 14
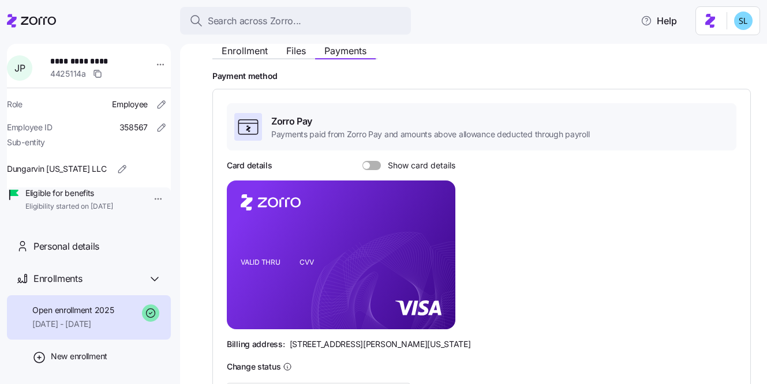
scroll to position [92, 0]
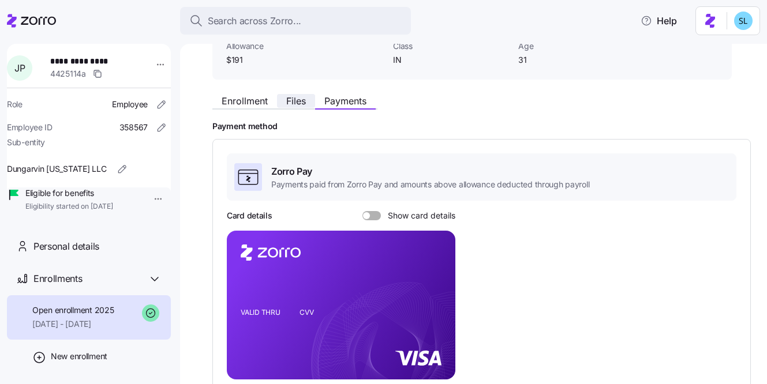
click at [294, 98] on span "Files" at bounding box center [296, 100] width 20 height 9
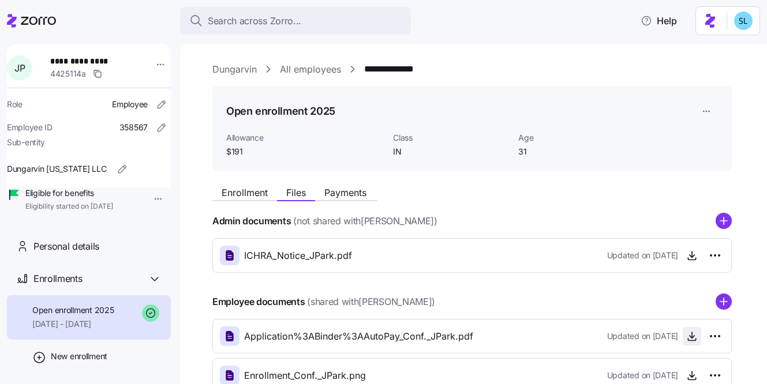
click at [697, 335] on icon "button" at bounding box center [692, 337] width 12 height 12
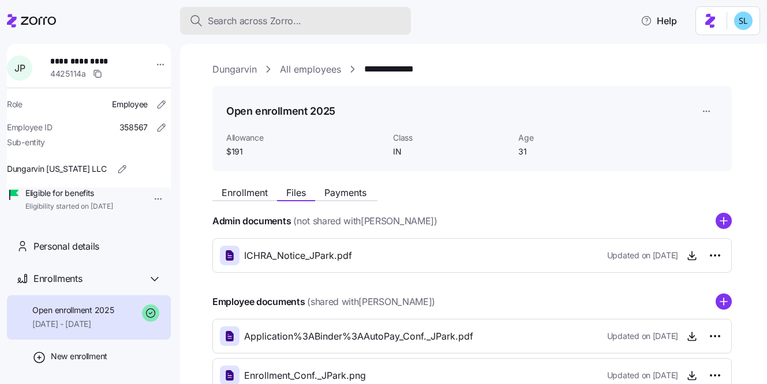
click at [398, 16] on div "Search across Zorro..." at bounding box center [295, 21] width 212 height 14
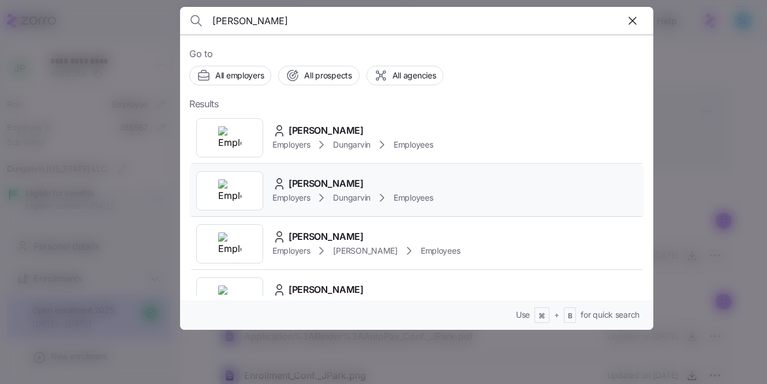
type input "mckinney"
click at [352, 175] on div "Mathy McKinney Employers Dungarvin Employees" at bounding box center [416, 191] width 455 height 53
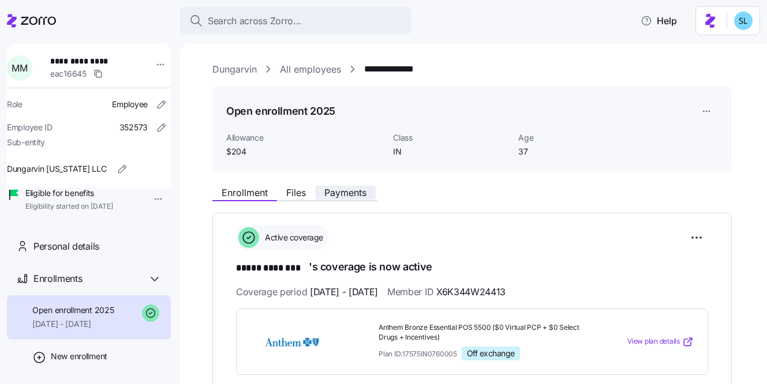
click at [327, 192] on span "Payments" at bounding box center [345, 192] width 42 height 9
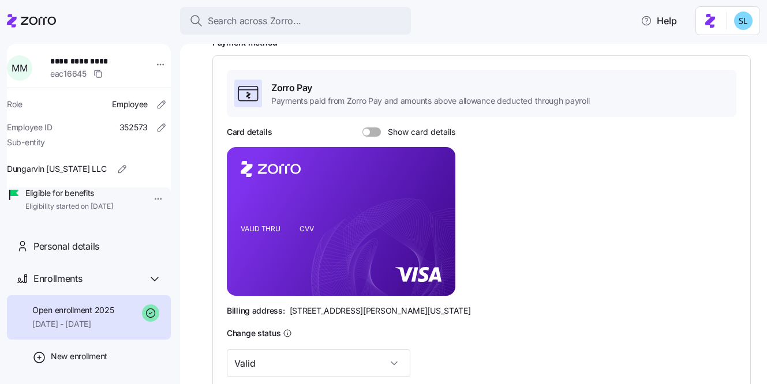
scroll to position [126, 0]
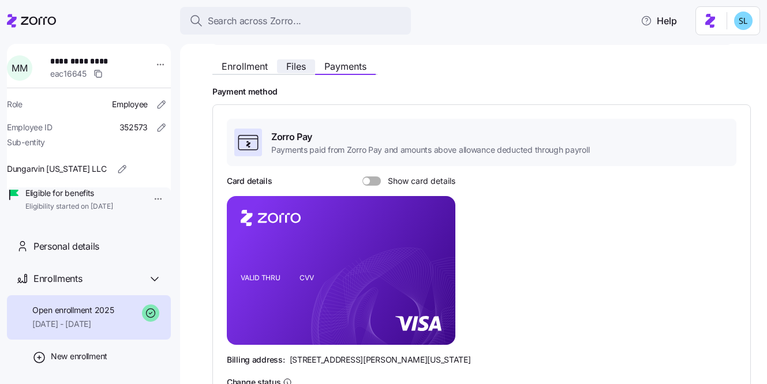
click at [286, 61] on button "Files" at bounding box center [296, 66] width 38 height 14
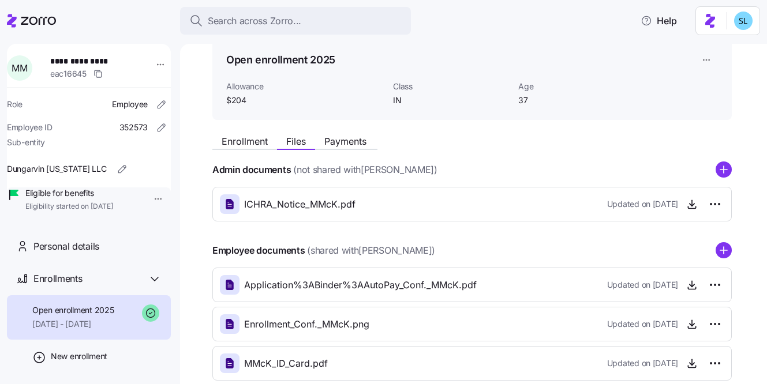
scroll to position [61, 0]
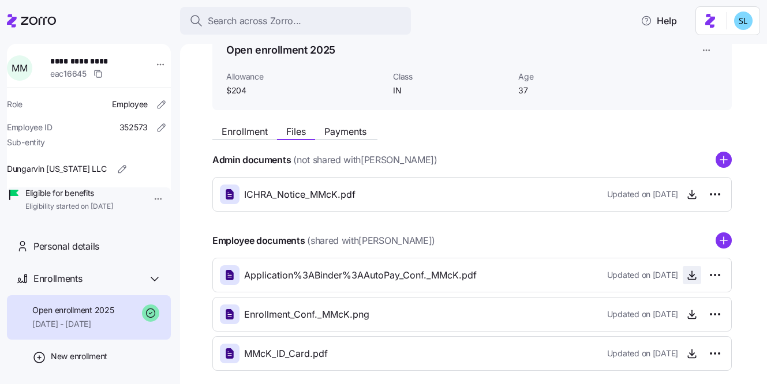
click at [690, 267] on span "button" at bounding box center [692, 275] width 17 height 17
click at [694, 274] on icon "button" at bounding box center [692, 276] width 12 height 12
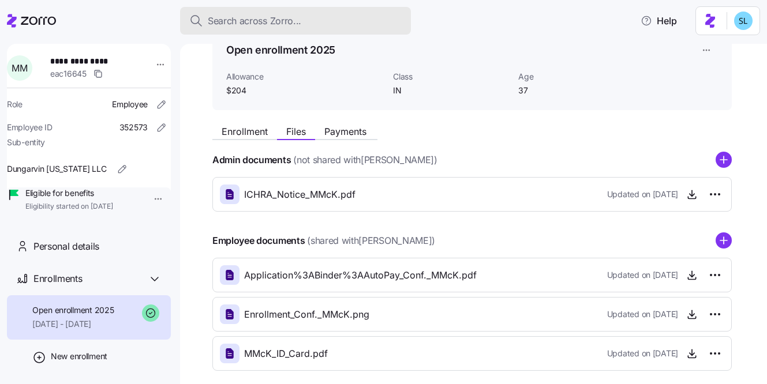
click at [221, 24] on span "Search across Zorro..." at bounding box center [255, 21] width 94 height 14
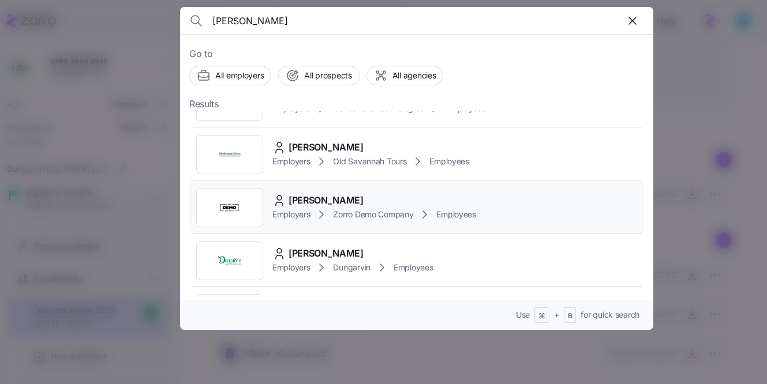
type input "mcdowel"
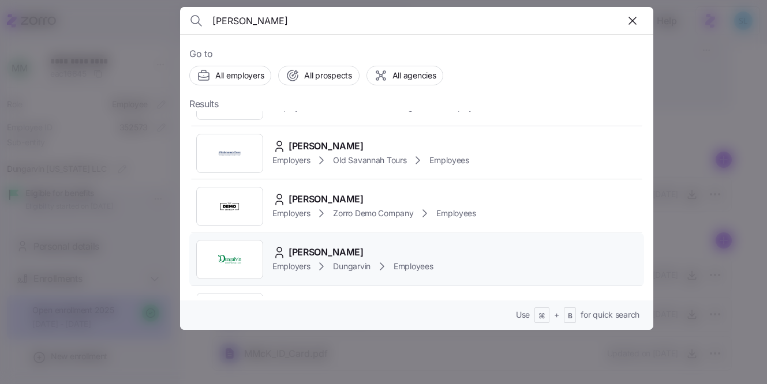
click at [334, 235] on div "Danielle McDowell Employers Dungarvin Employees" at bounding box center [416, 259] width 455 height 53
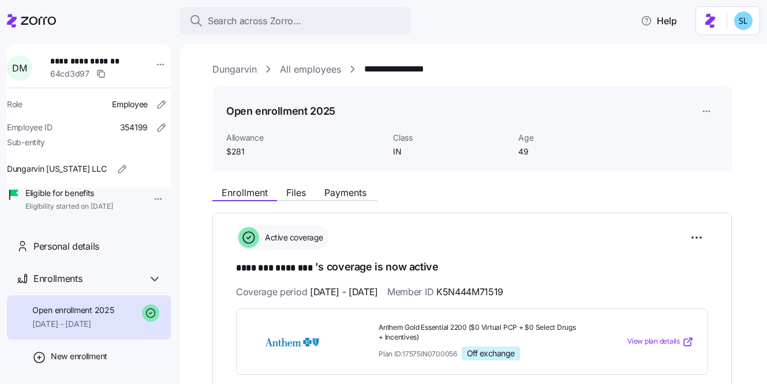
click at [342, 201] on div "Enrollment Files Payments" at bounding box center [294, 195] width 165 height 14
click at [342, 195] on span "Payments" at bounding box center [345, 192] width 42 height 9
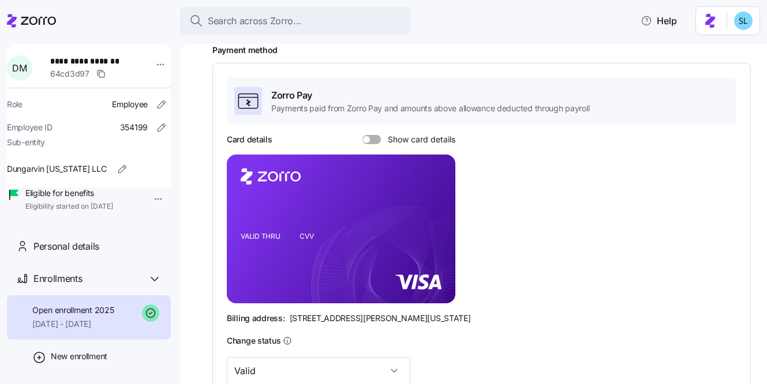
scroll to position [121, 0]
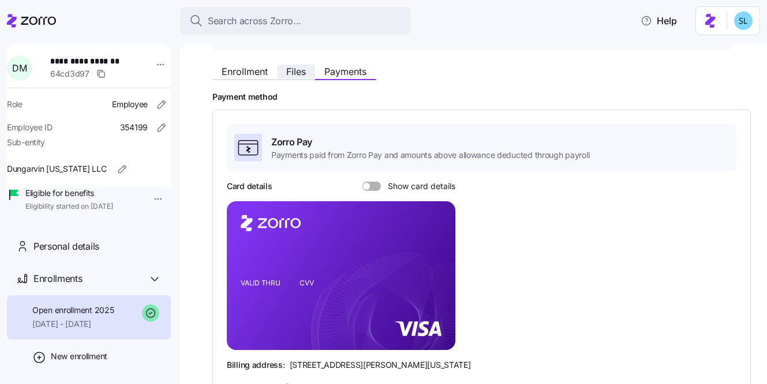
click at [289, 68] on span "Files" at bounding box center [296, 71] width 20 height 9
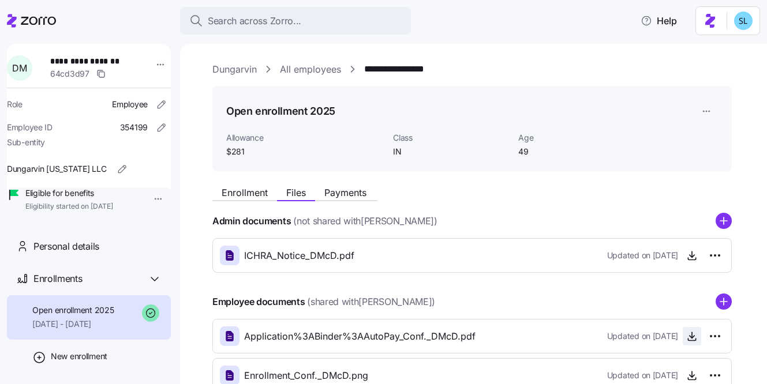
click at [686, 337] on icon "button" at bounding box center [692, 337] width 12 height 12
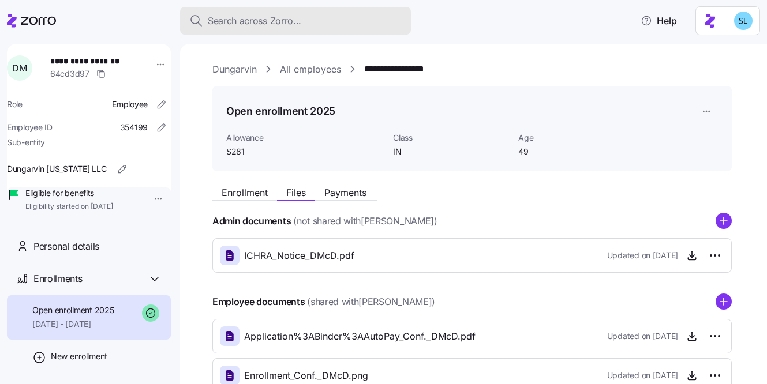
click at [350, 23] on div "Search across Zorro..." at bounding box center [295, 21] width 212 height 14
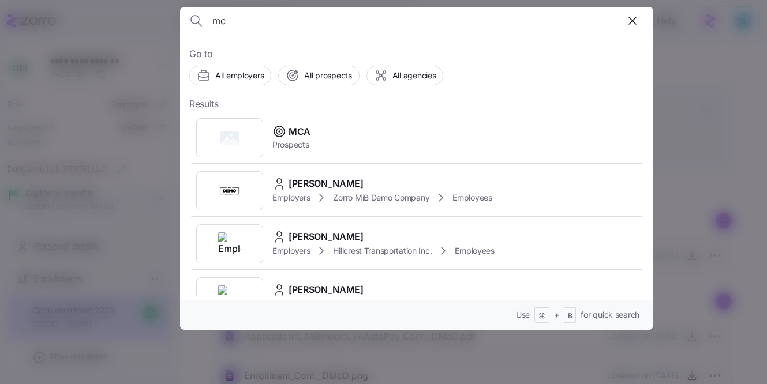
type input "m"
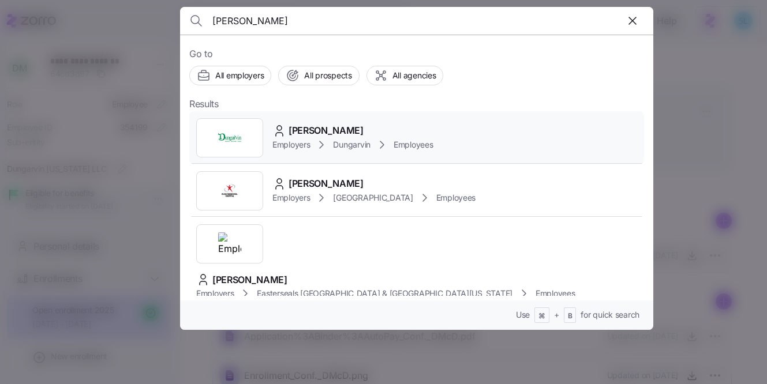
type input "erin mc"
click at [398, 128] on div "Erin McClintock" at bounding box center [352, 131] width 160 height 14
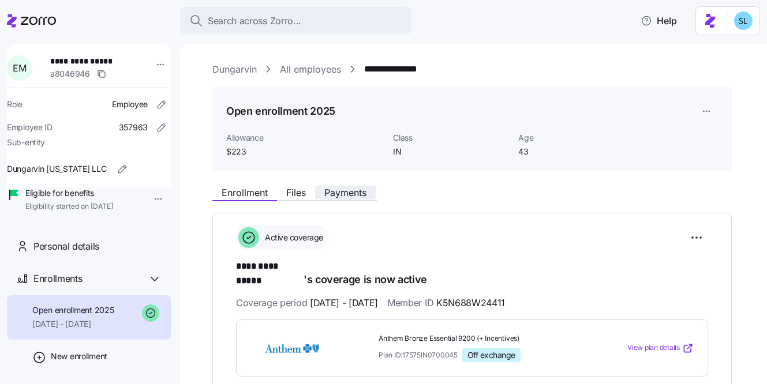
click at [342, 194] on span "Payments" at bounding box center [345, 192] width 42 height 9
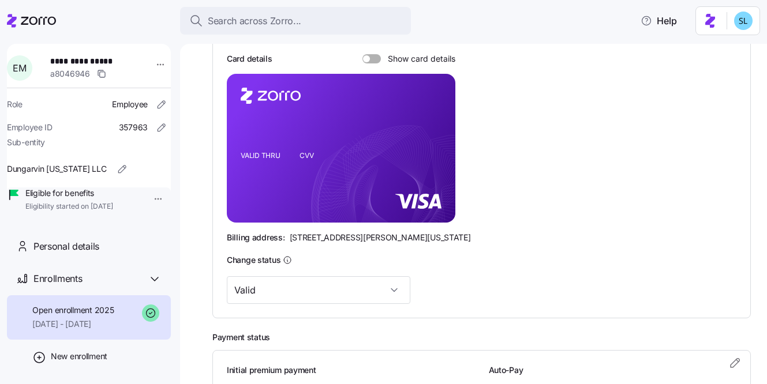
scroll to position [111, 0]
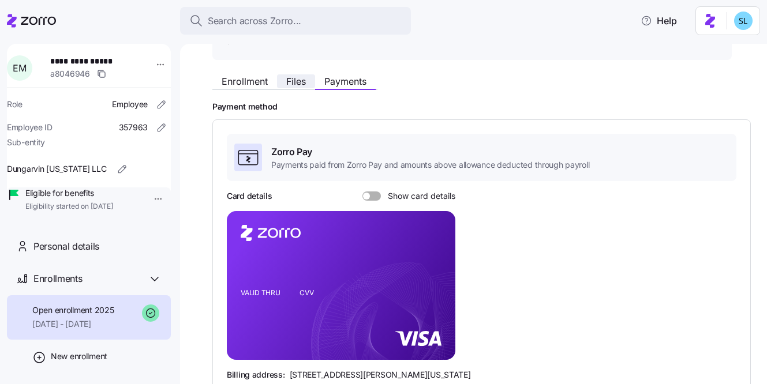
click at [294, 87] on button "Files" at bounding box center [296, 81] width 38 height 14
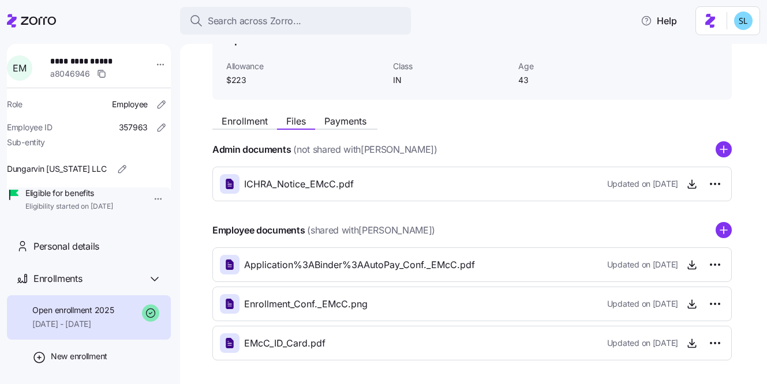
scroll to position [93, 0]
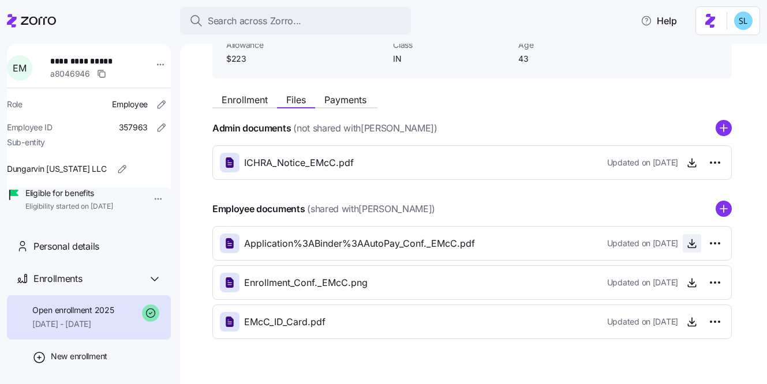
click at [686, 241] on icon "button" at bounding box center [692, 244] width 12 height 12
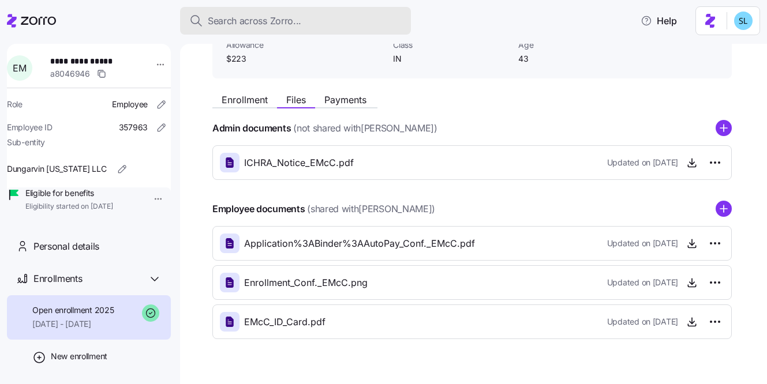
click at [343, 20] on div "Search across Zorro..." at bounding box center [295, 21] width 212 height 14
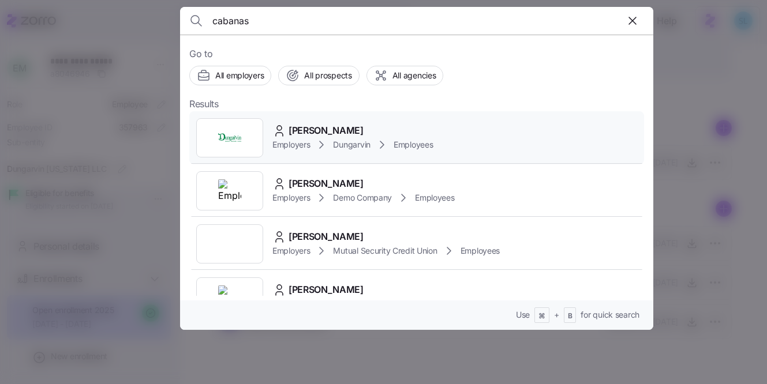
type input "cabanas"
click at [311, 119] on div "Carl Cabanas Employers Dungarvin Employees" at bounding box center [416, 137] width 455 height 53
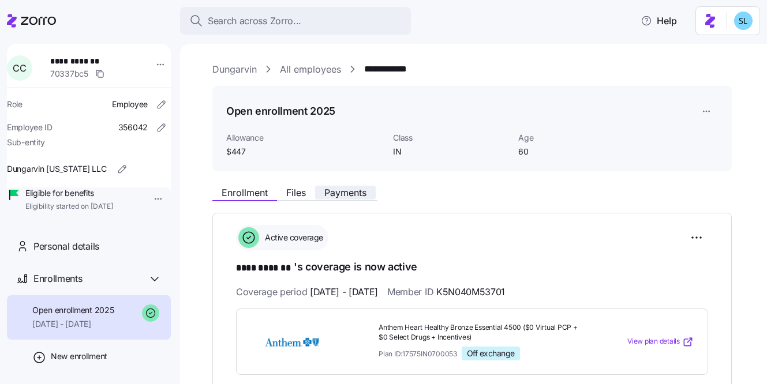
click at [327, 192] on span "Payments" at bounding box center [345, 192] width 42 height 9
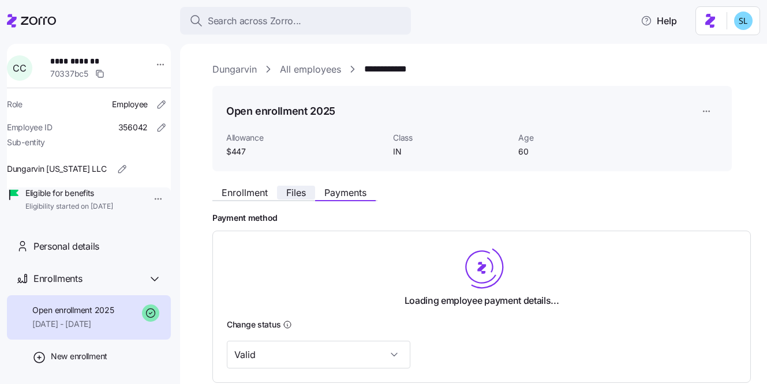
click at [294, 191] on span "Files" at bounding box center [296, 192] width 20 height 9
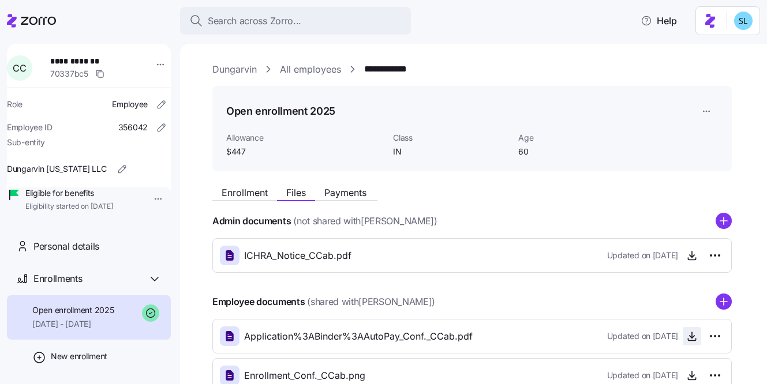
click at [685, 339] on span "button" at bounding box center [692, 336] width 17 height 17
click at [693, 337] on icon "button" at bounding box center [692, 337] width 12 height 12
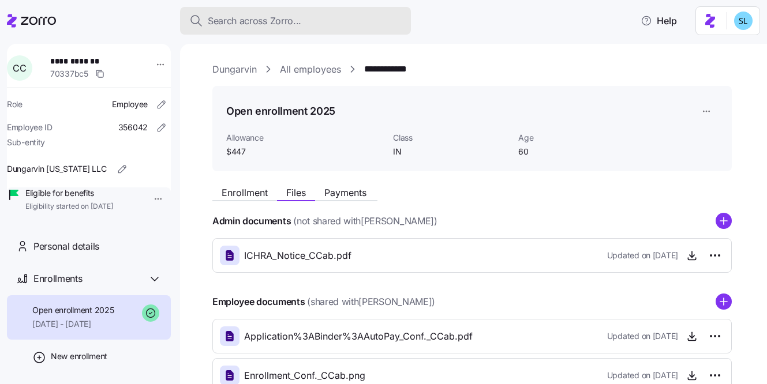
click at [372, 22] on div "Search across Zorro..." at bounding box center [295, 21] width 212 height 14
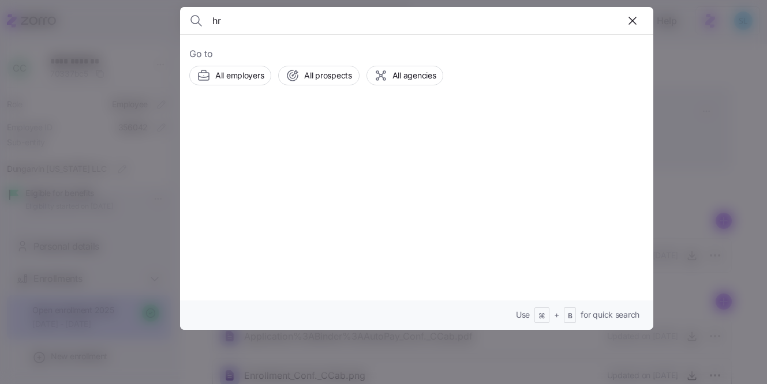
type input "h"
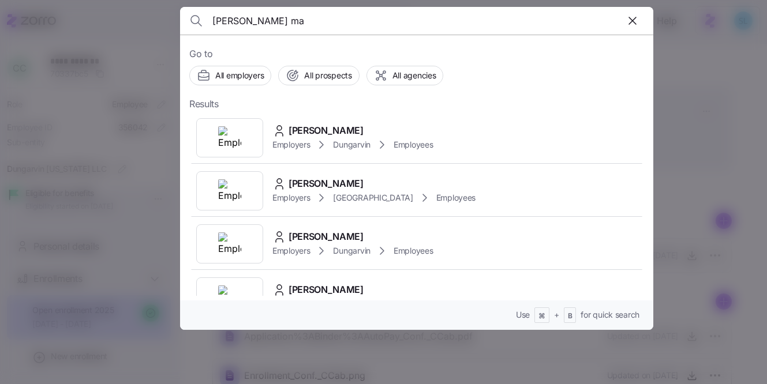
type input "rhonda ma"
click at [371, 125] on div "Rhonda Mata" at bounding box center [352, 131] width 160 height 14
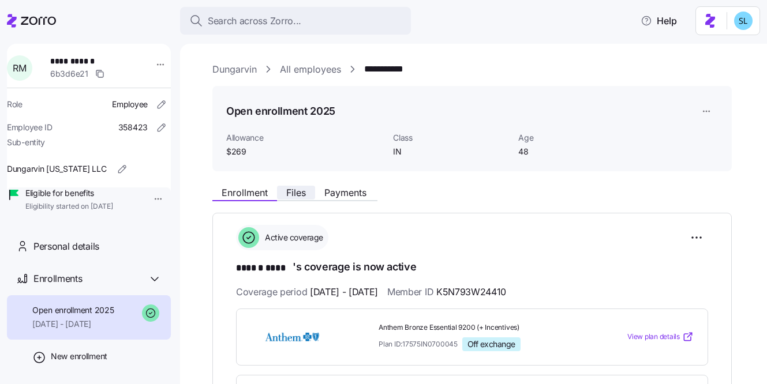
click at [300, 192] on span "Files" at bounding box center [296, 192] width 20 height 9
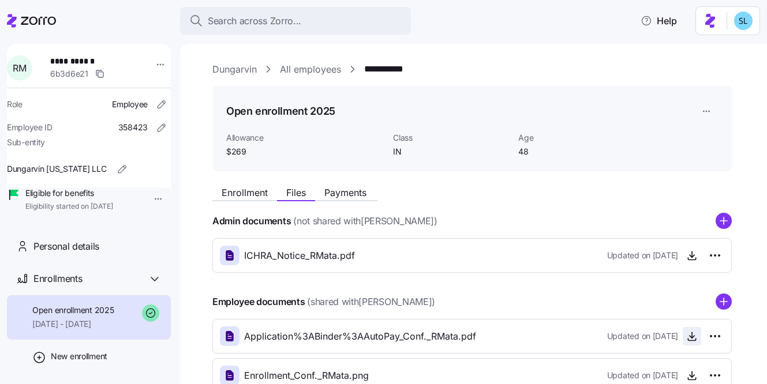
click at [693, 343] on span "button" at bounding box center [692, 336] width 17 height 17
click at [692, 337] on icon "button" at bounding box center [692, 336] width 0 height 6
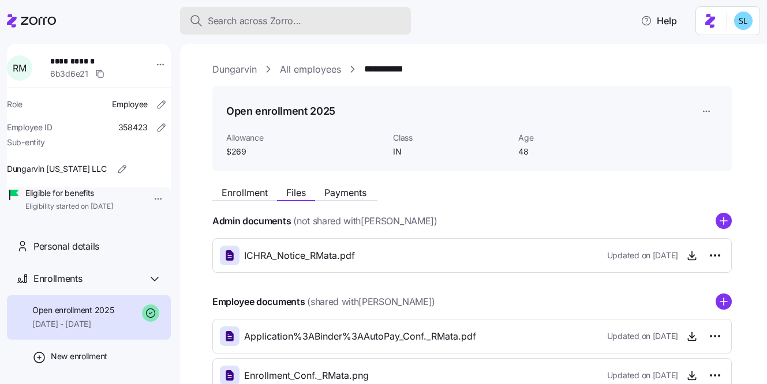
click at [320, 31] on button "Search across Zorro..." at bounding box center [295, 21] width 231 height 28
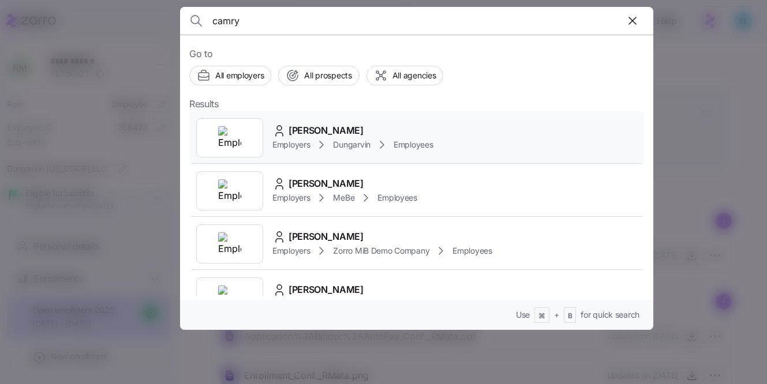
type input "camry"
click at [338, 118] on div "Camry Harris Employers Dungarvin Employees" at bounding box center [416, 137] width 455 height 53
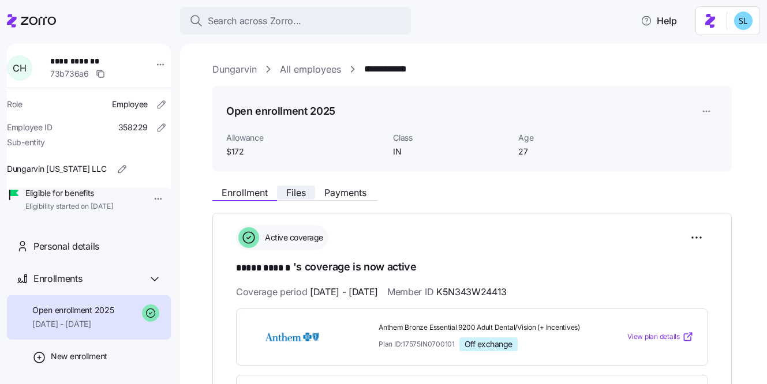
click at [305, 188] on span "Files" at bounding box center [296, 192] width 20 height 9
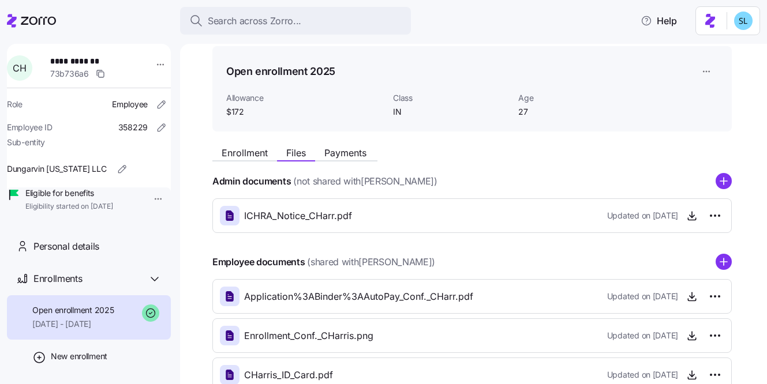
scroll to position [65, 0]
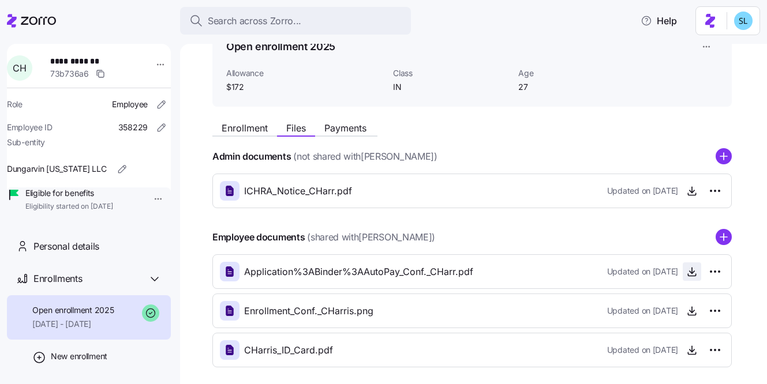
click at [696, 269] on icon "button" at bounding box center [692, 272] width 12 height 12
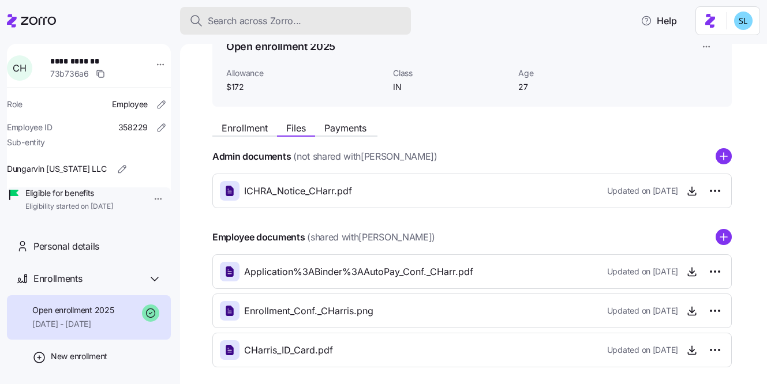
click at [320, 21] on div "Search across Zorro..." at bounding box center [295, 21] width 212 height 14
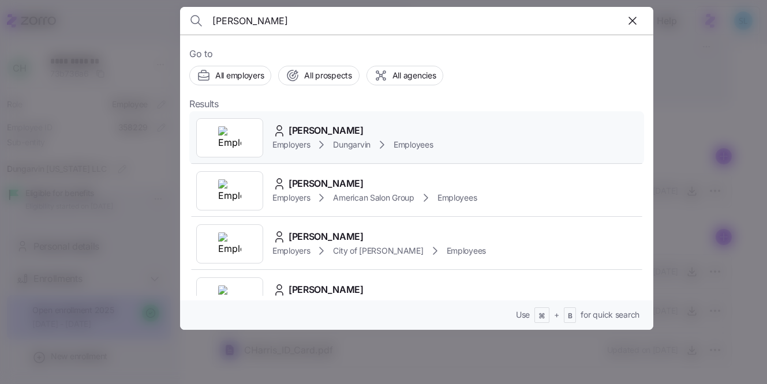
type input "bevins"
click at [359, 123] on div "Casey Bevins Employers Dungarvin Employees" at bounding box center [416, 137] width 455 height 53
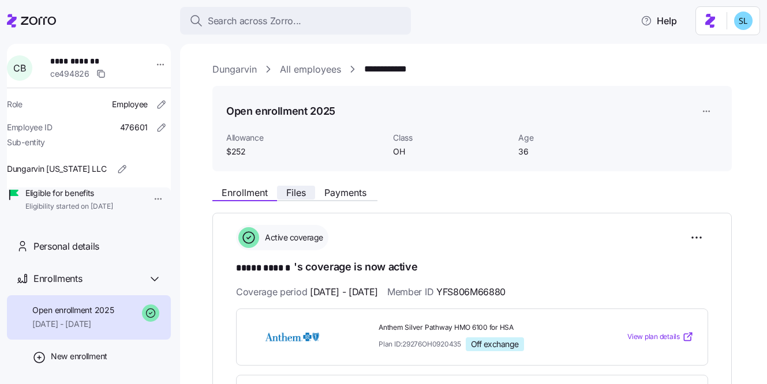
click at [298, 186] on button "Files" at bounding box center [296, 193] width 38 height 14
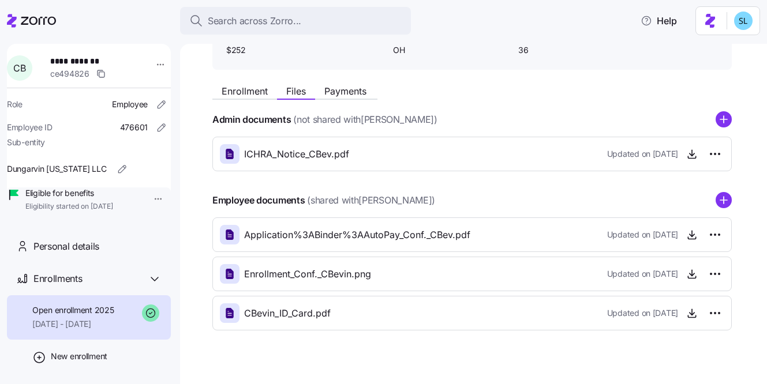
scroll to position [117, 0]
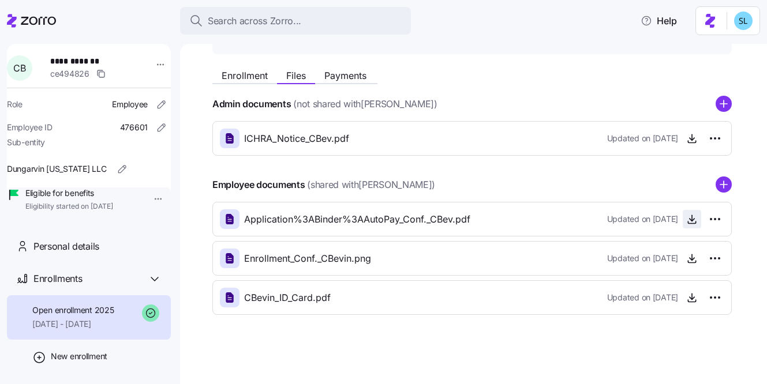
click at [696, 216] on icon "button" at bounding box center [692, 220] width 12 height 12
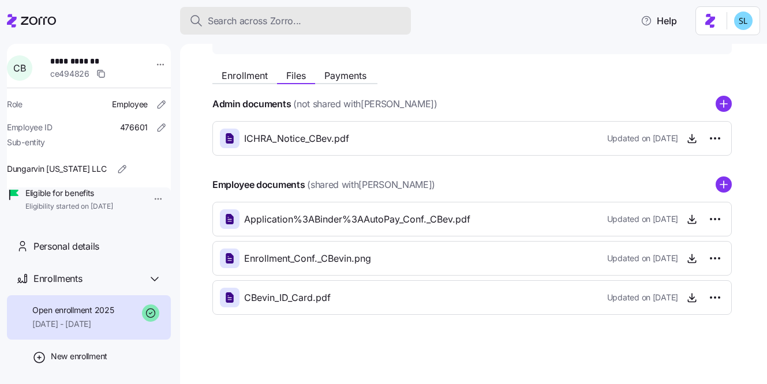
click at [349, 28] on button "Search across Zorro..." at bounding box center [295, 21] width 231 height 28
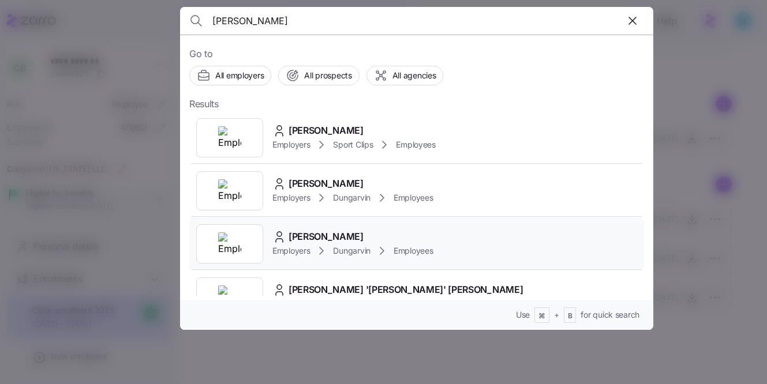
type input "dixon"
click at [353, 236] on div "TiJuana Dixon" at bounding box center [352, 237] width 160 height 14
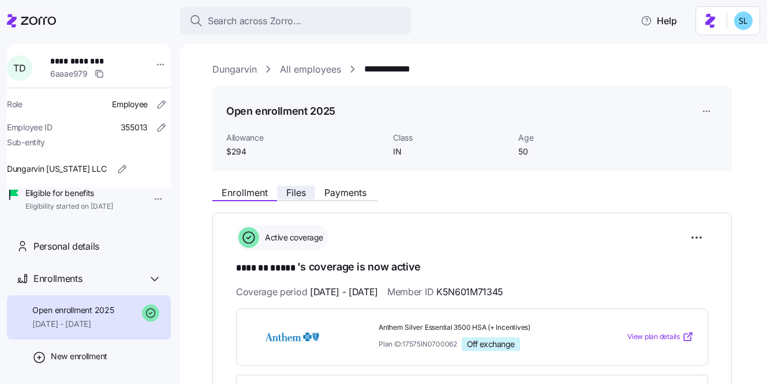
click at [301, 192] on span "Files" at bounding box center [296, 192] width 20 height 9
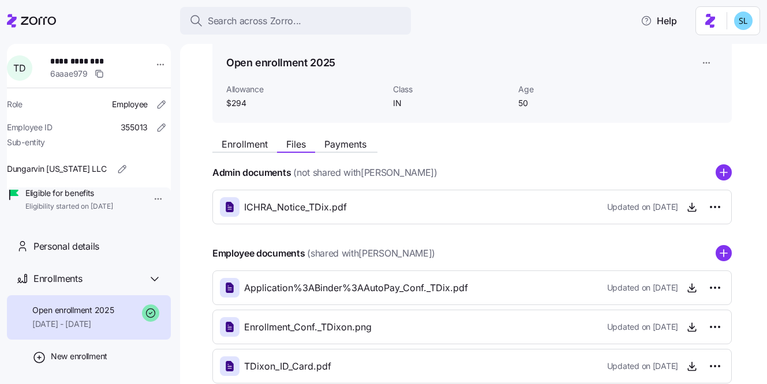
scroll to position [52, 0]
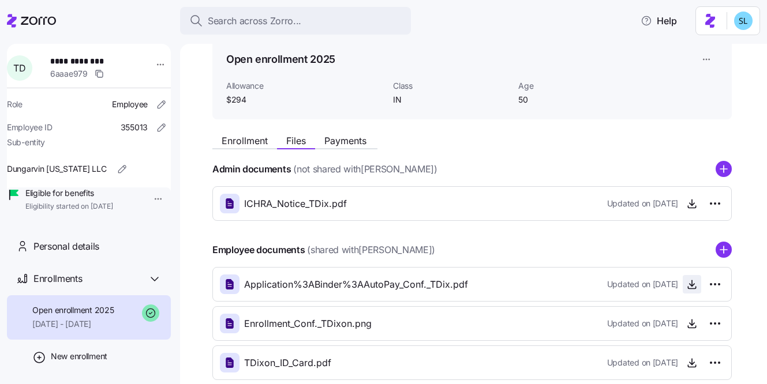
click at [691, 281] on icon "button" at bounding box center [692, 285] width 12 height 12
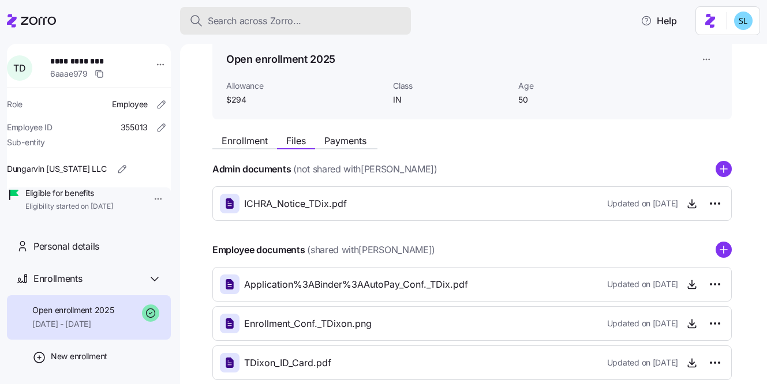
click at [294, 20] on span "Search across Zorro..." at bounding box center [255, 21] width 94 height 14
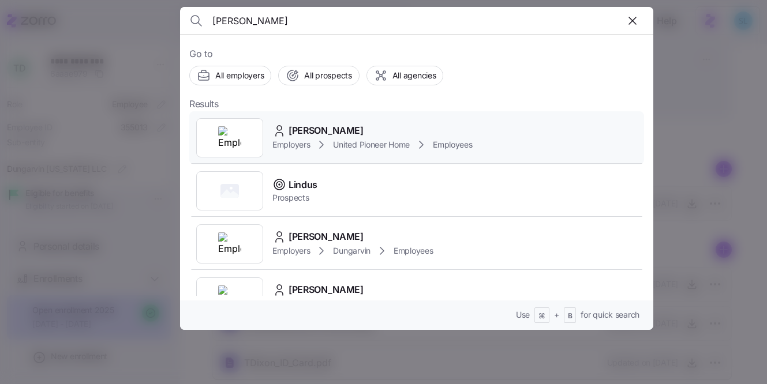
type input "lindblad"
click at [323, 127] on span "Jamie Lindblad" at bounding box center [326, 131] width 75 height 14
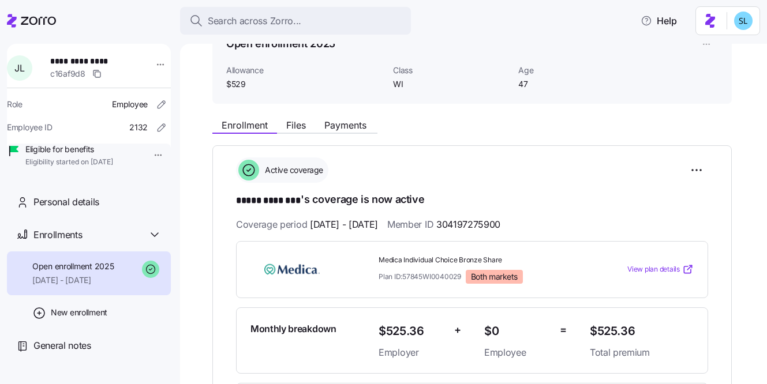
scroll to position [43, 0]
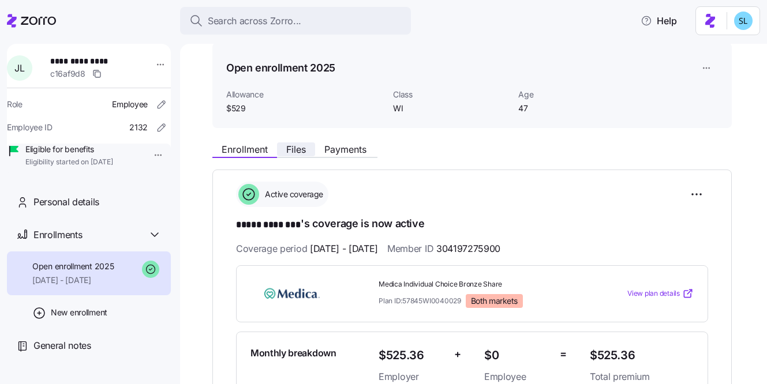
click at [298, 154] on span "Files" at bounding box center [296, 149] width 20 height 9
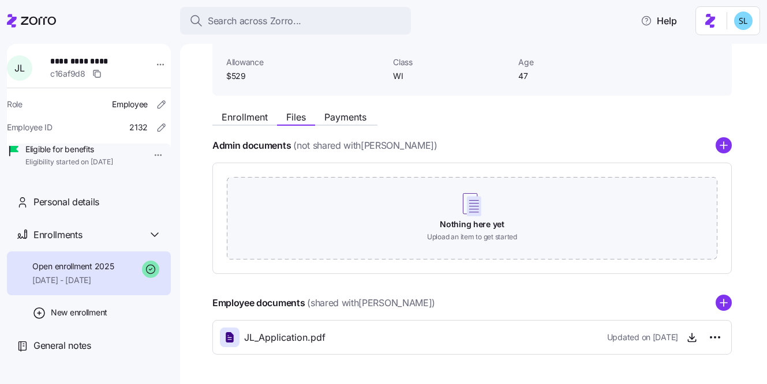
scroll to position [115, 0]
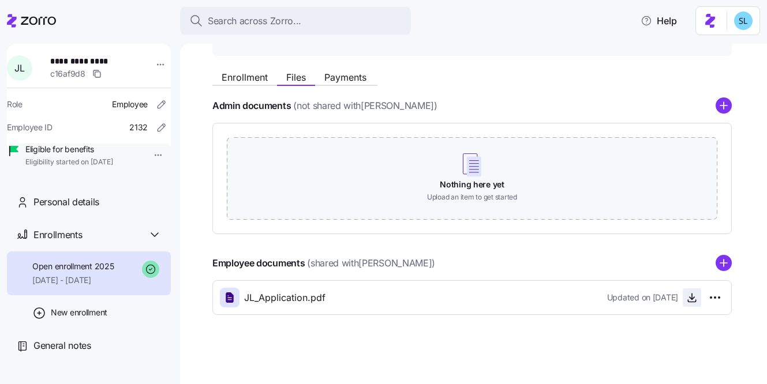
click at [695, 298] on icon "button" at bounding box center [692, 298] width 12 height 12
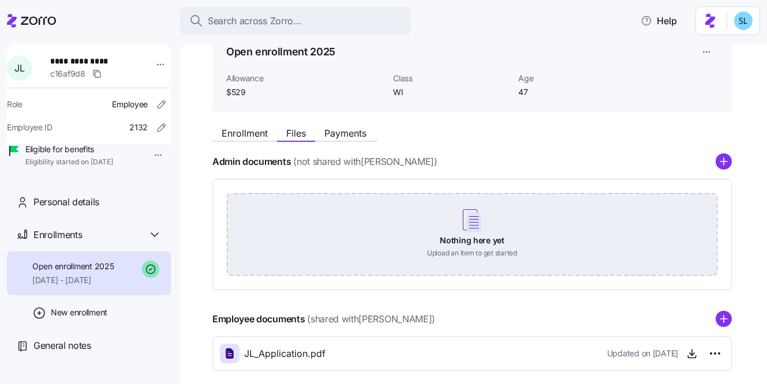
scroll to position [0, 0]
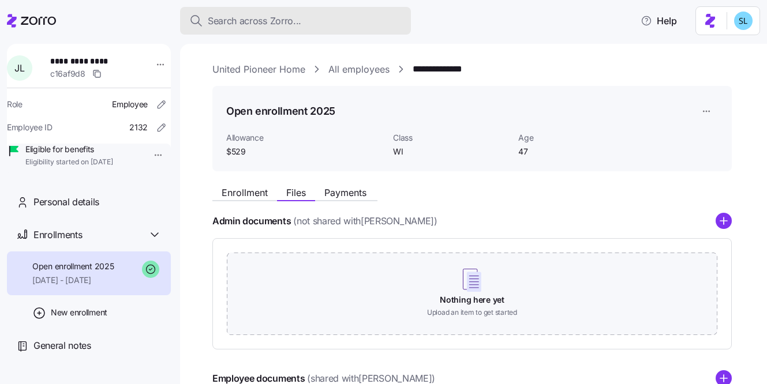
click at [373, 33] on button "Search across Zorro..." at bounding box center [295, 21] width 231 height 28
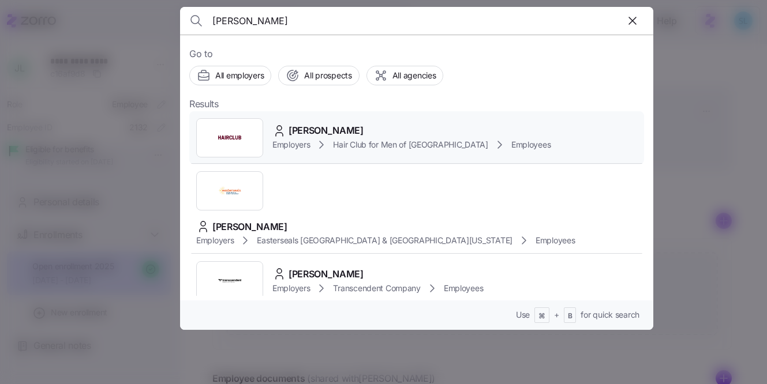
type input "nicole strom"
click at [297, 133] on span "Nicole Strom" at bounding box center [326, 131] width 75 height 14
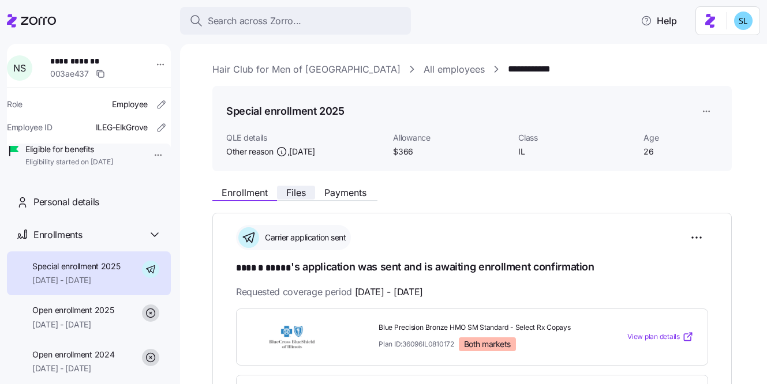
click at [305, 192] on span "Files" at bounding box center [296, 192] width 20 height 9
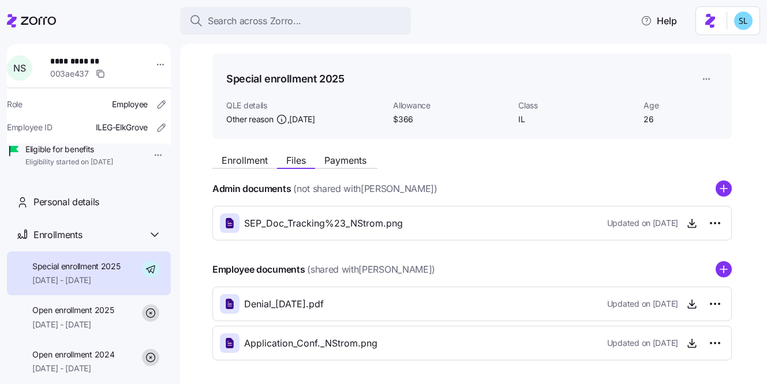
scroll to position [39, 0]
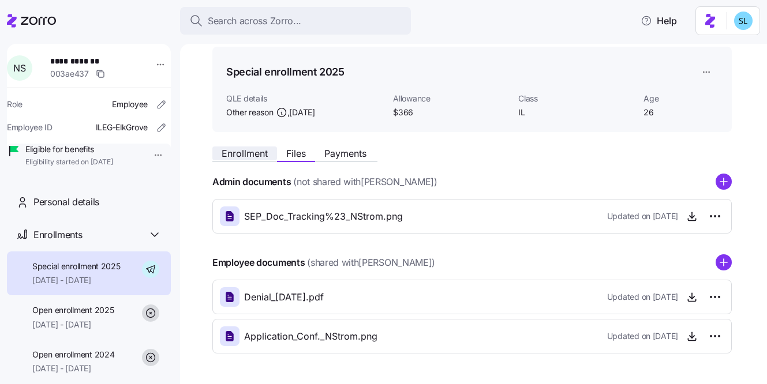
click at [273, 152] on button "Enrollment" at bounding box center [244, 154] width 65 height 14
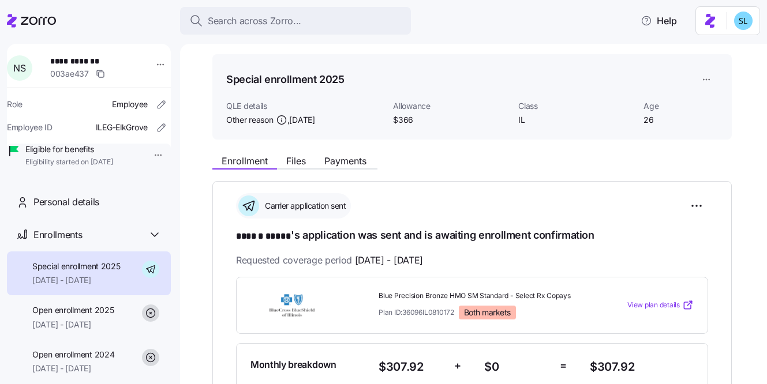
scroll to position [30, 0]
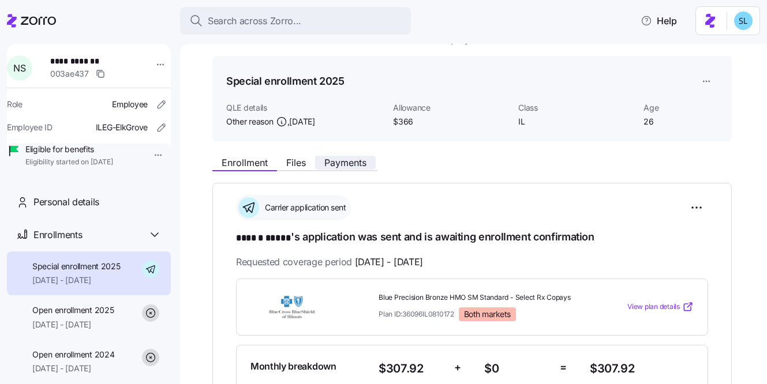
click at [357, 164] on span "Payments" at bounding box center [345, 162] width 42 height 9
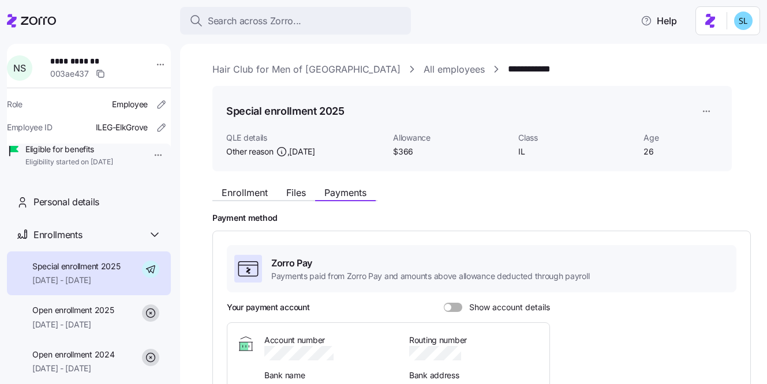
click at [267, 183] on div "Enrollment Files Payments" at bounding box center [472, 191] width 520 height 21
click at [260, 186] on button "Enrollment" at bounding box center [244, 193] width 65 height 14
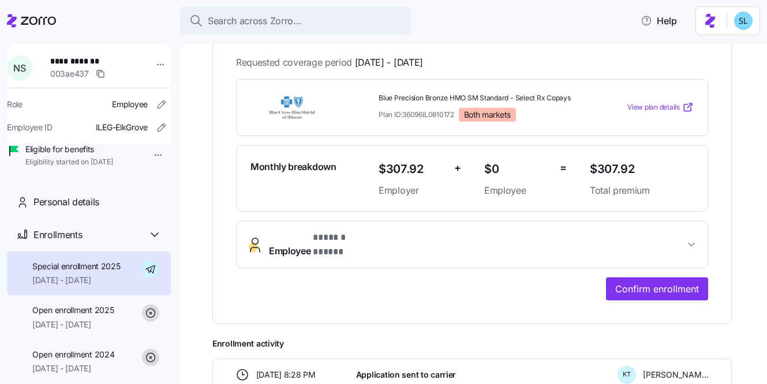
scroll to position [230, 0]
click at [341, 242] on span "* ****** ***** *" at bounding box center [343, 237] width 60 height 14
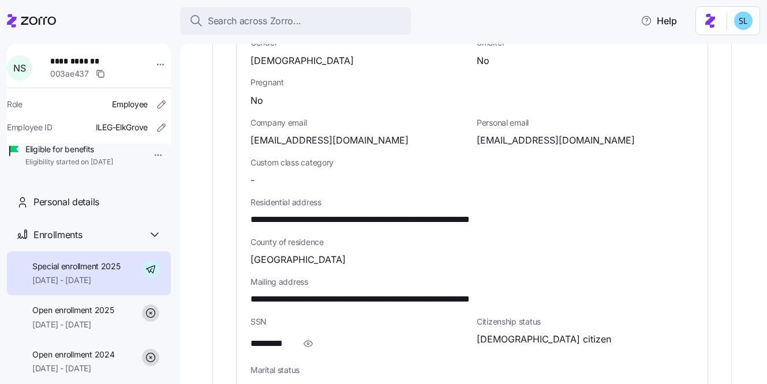
scroll to position [591, 0]
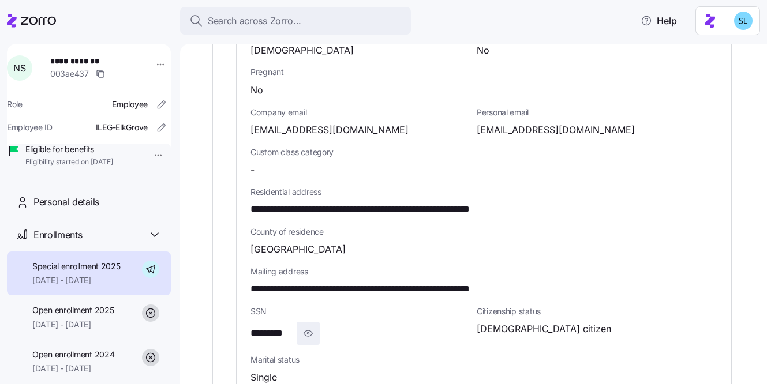
click at [312, 331] on icon "button" at bounding box center [308, 334] width 9 height 6
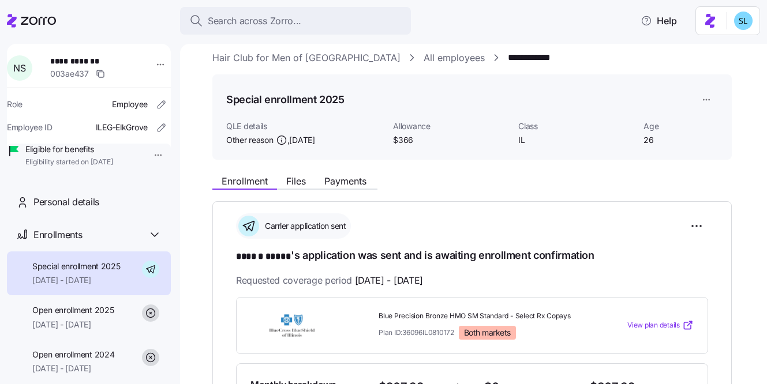
scroll to position [0, 0]
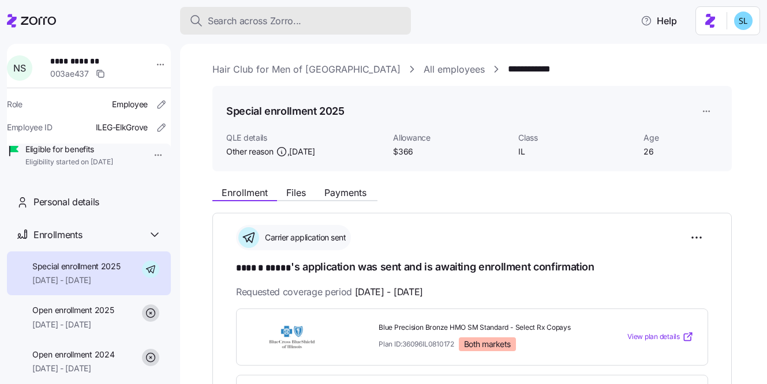
click at [335, 13] on button "Search across Zorro..." at bounding box center [295, 21] width 231 height 28
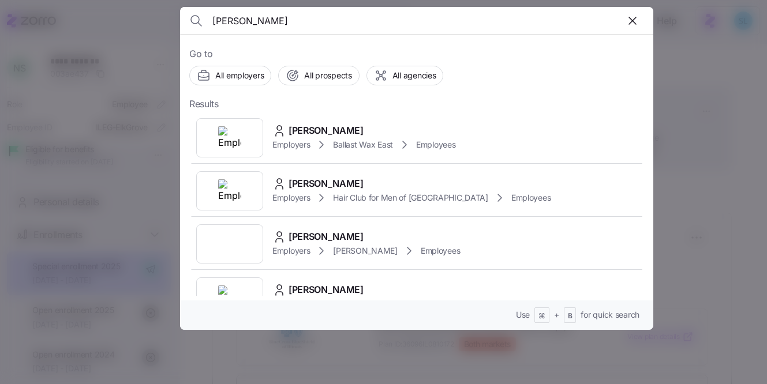
type input "katrina toll"
click at [338, 135] on div "Katrina Toll" at bounding box center [364, 131] width 184 height 14
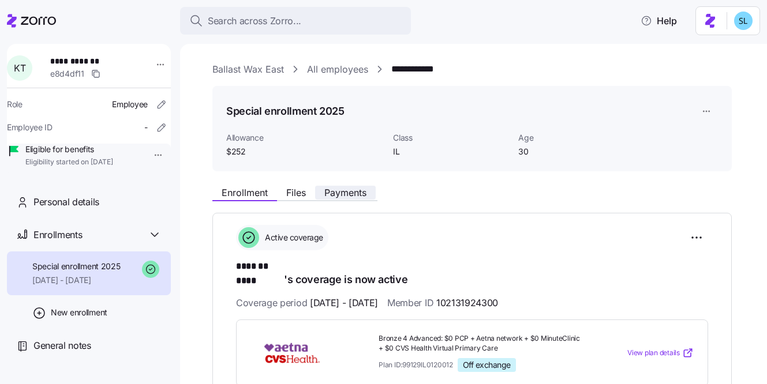
click at [351, 193] on span "Payments" at bounding box center [345, 192] width 42 height 9
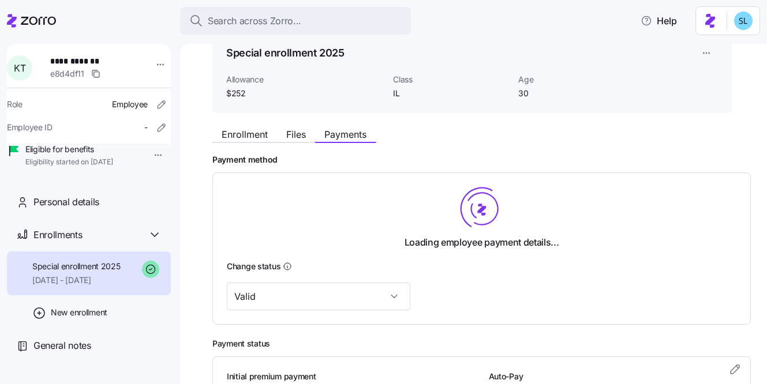
scroll to position [72, 0]
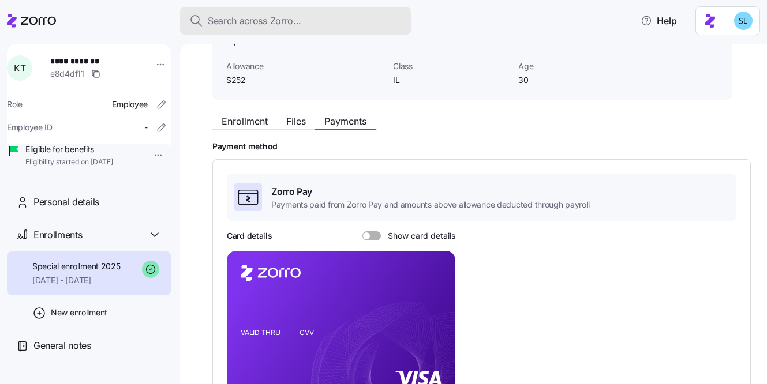
click at [326, 30] on button "Search across Zorro..." at bounding box center [295, 21] width 231 height 28
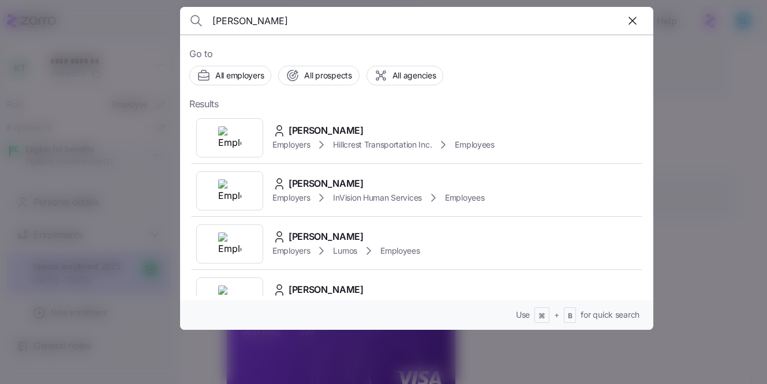
type input "thomas edwards"
click at [346, 120] on div "THOMAS EDWARDS Employers Hillcrest Transportation Inc. Employees" at bounding box center [416, 137] width 455 height 53
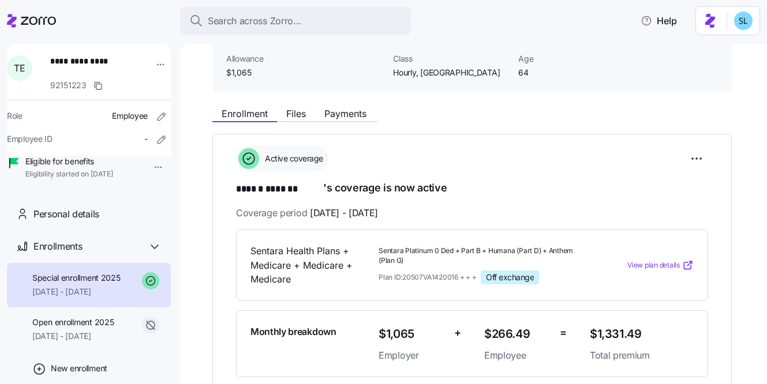
scroll to position [72, 0]
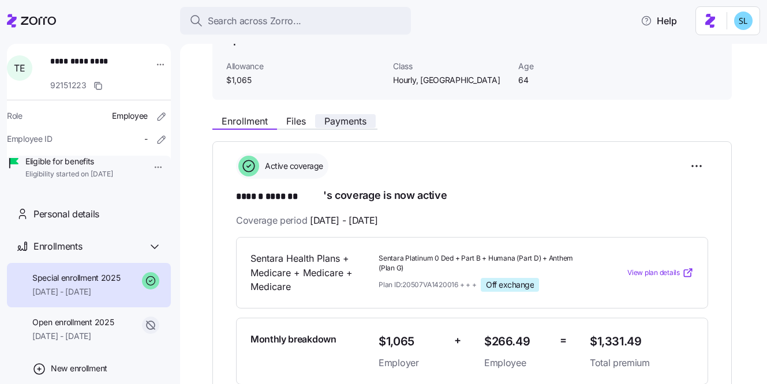
click at [343, 122] on span "Payments" at bounding box center [345, 121] width 42 height 9
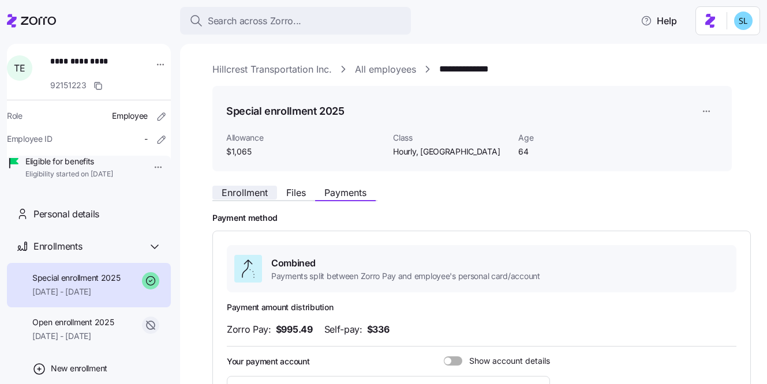
click at [264, 192] on span "Enrollment" at bounding box center [245, 192] width 46 height 9
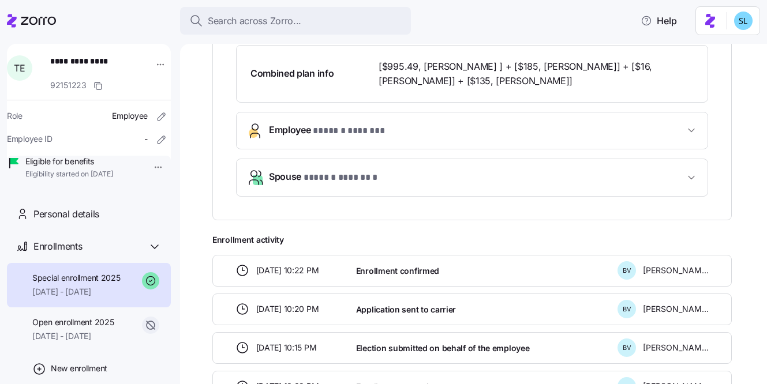
scroll to position [353, 0]
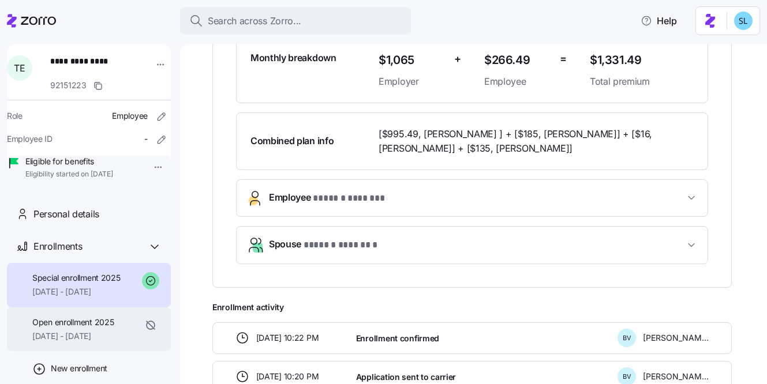
click at [88, 328] on span "Open enrollment 2025" at bounding box center [72, 323] width 81 height 12
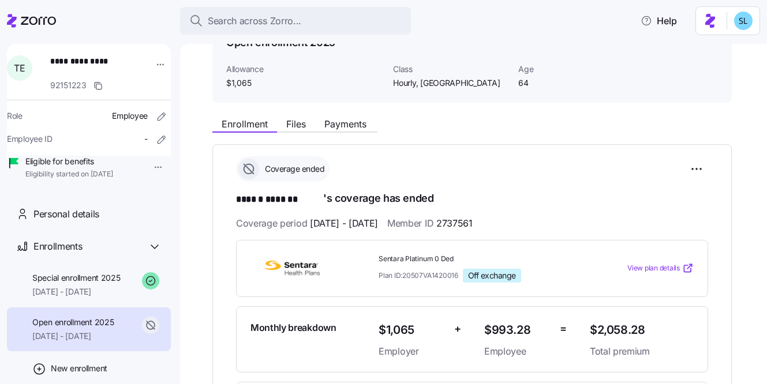
scroll to position [70, 0]
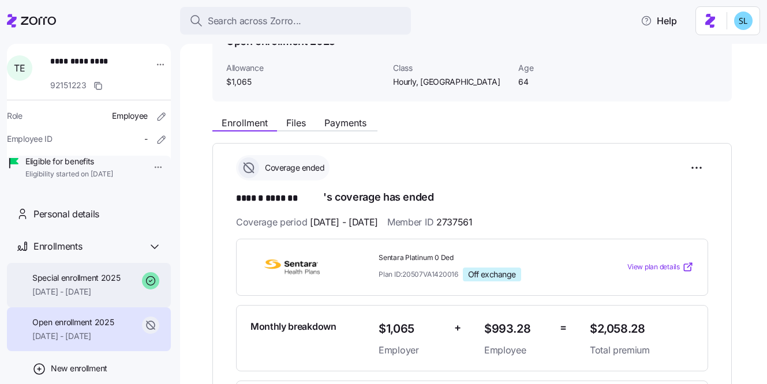
click at [73, 298] on span "07/01/2025 - 12/31/2025" at bounding box center [76, 292] width 88 height 12
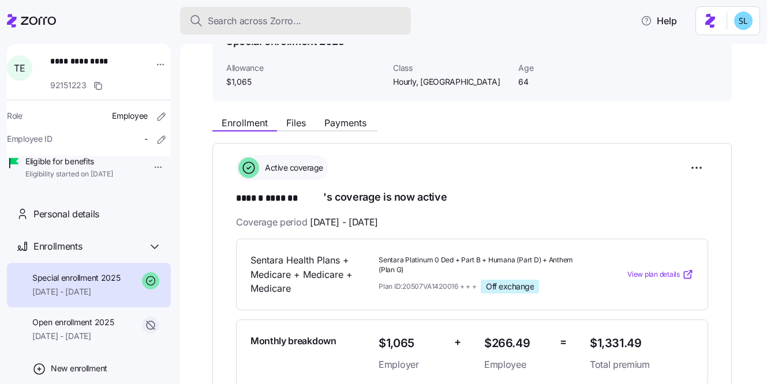
click at [334, 12] on button "Search across Zorro..." at bounding box center [295, 21] width 231 height 28
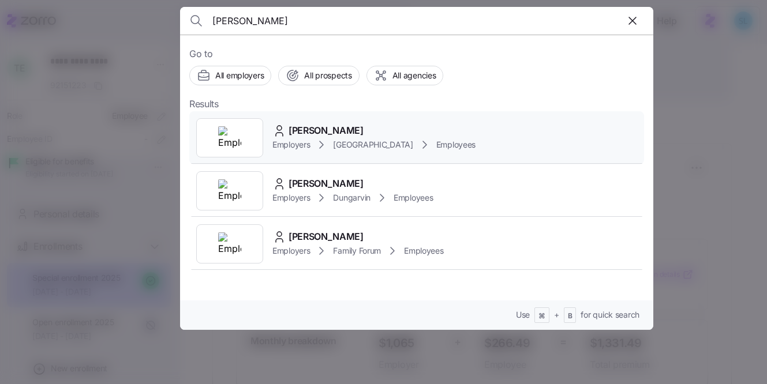
type input "roderick jac"
click at [334, 124] on span "Roderick Jackson" at bounding box center [326, 131] width 75 height 14
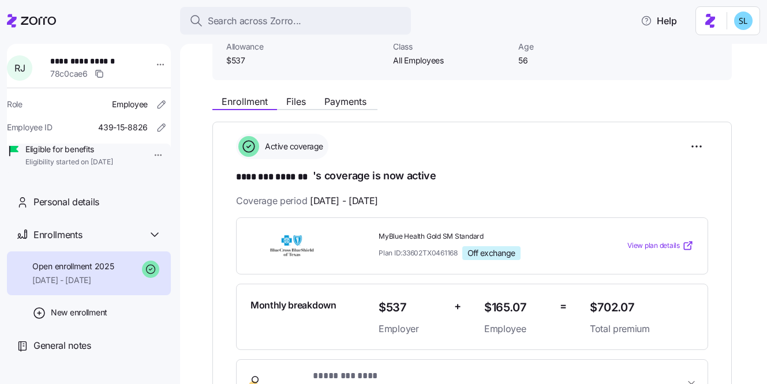
scroll to position [105, 0]
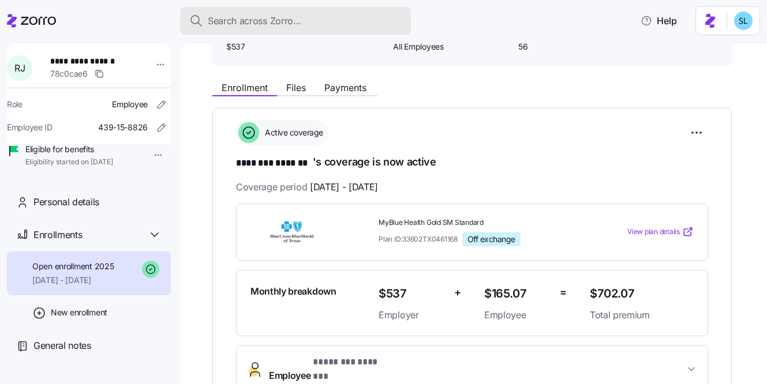
click at [277, 16] on span "Search across Zorro..." at bounding box center [255, 21] width 94 height 14
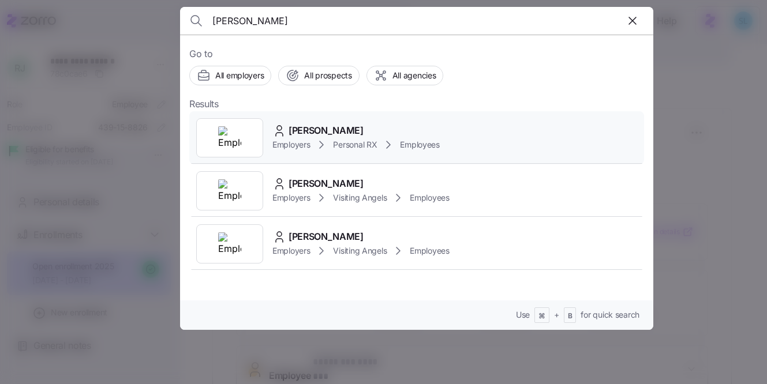
type input "Jagdeep Kaur"
click at [329, 128] on span "Jagdeep Kaur" at bounding box center [326, 131] width 75 height 14
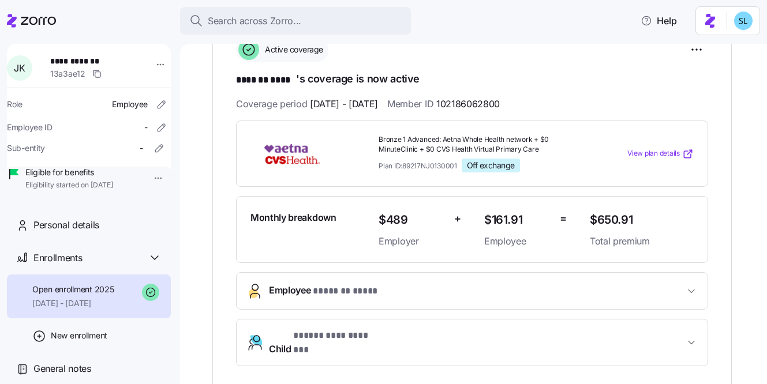
scroll to position [285, 0]
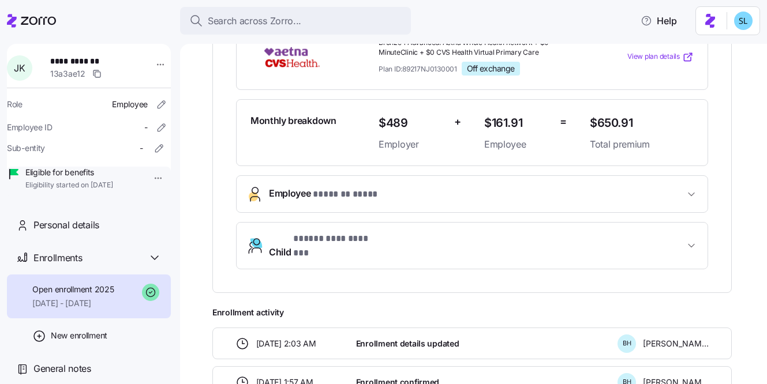
click at [542, 200] on span "Employee * ******* **** *" at bounding box center [477, 194] width 416 height 16
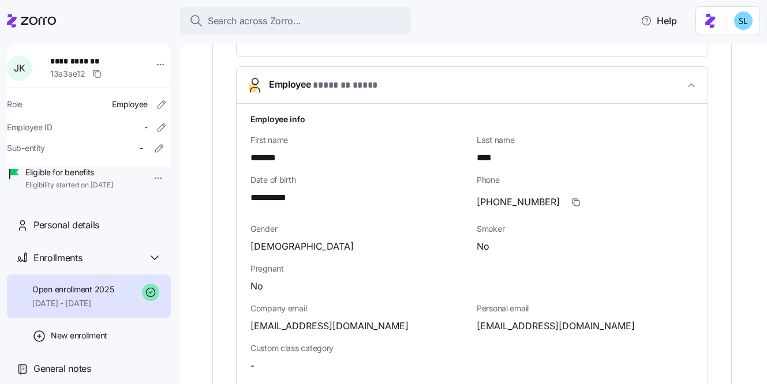
scroll to position [396, 0]
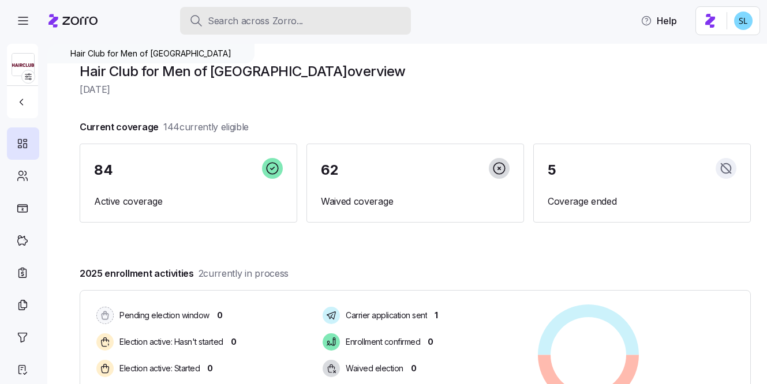
click at [221, 28] on button "Search across Zorro..." at bounding box center [295, 21] width 231 height 28
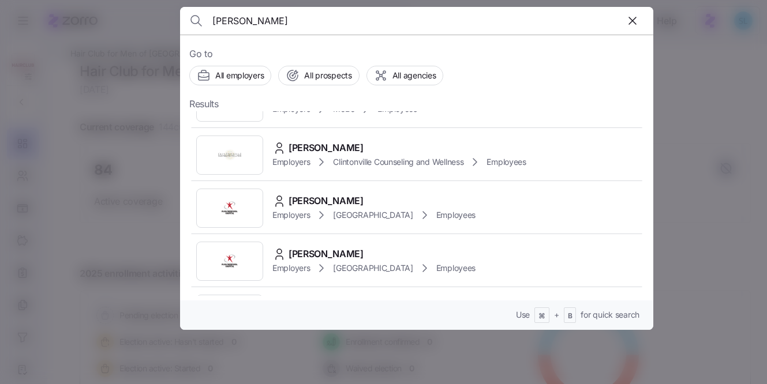
scroll to position [374, 0]
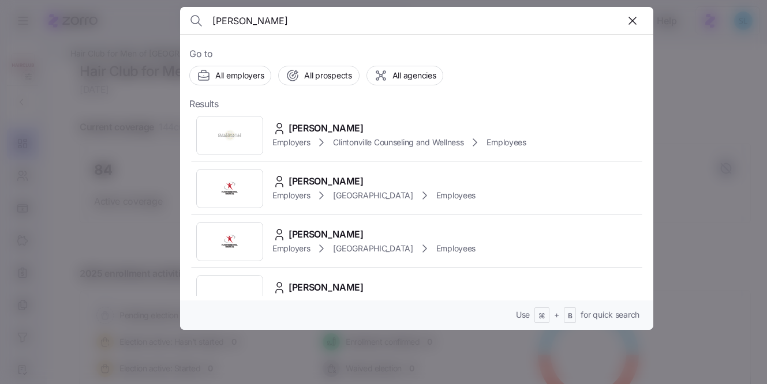
type input "[PERSON_NAME]"
click at [323, 93] on icon at bounding box center [321, 89] width 3 height 7
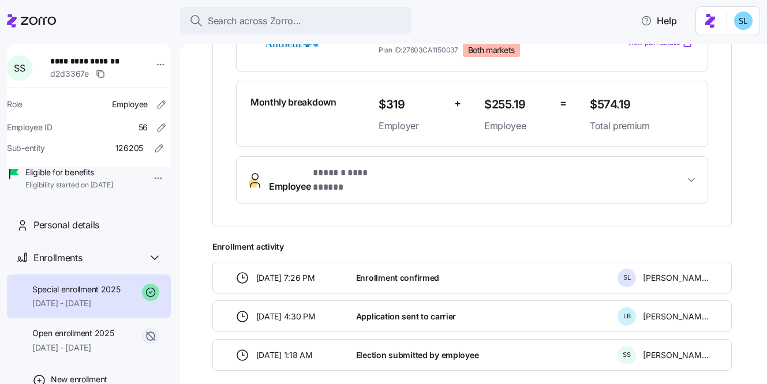
scroll to position [295, 0]
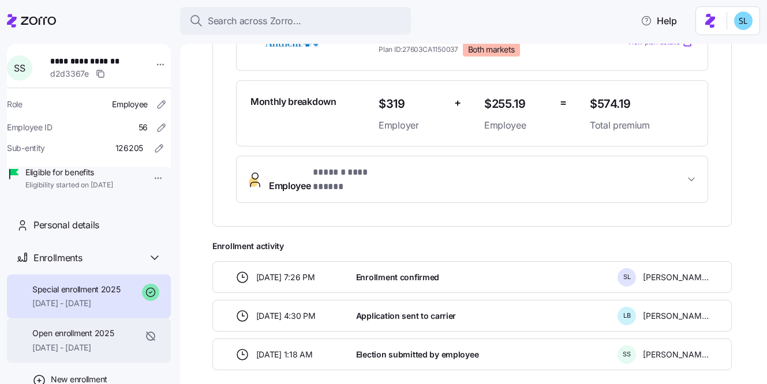
click at [102, 354] on div "Open enrollment 2025 06/01/2025 - 06/30/2025" at bounding box center [72, 341] width 81 height 26
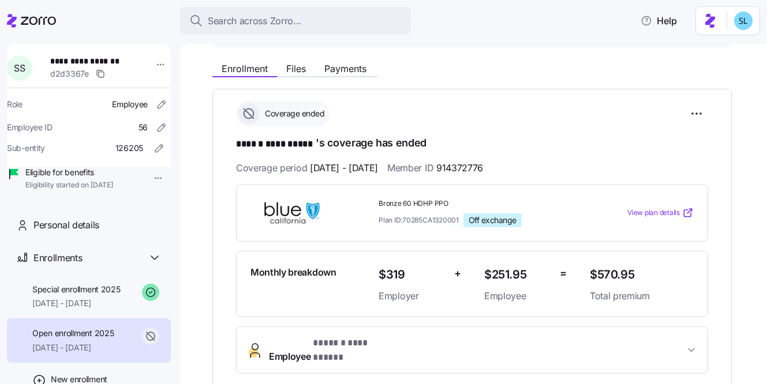
scroll to position [118, 0]
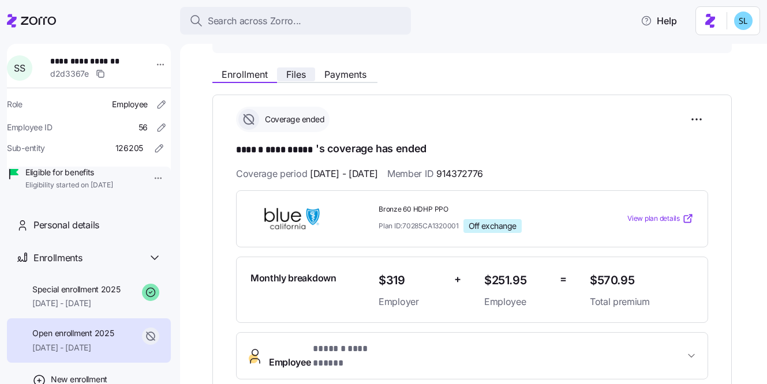
click at [303, 72] on span "Files" at bounding box center [296, 74] width 20 height 9
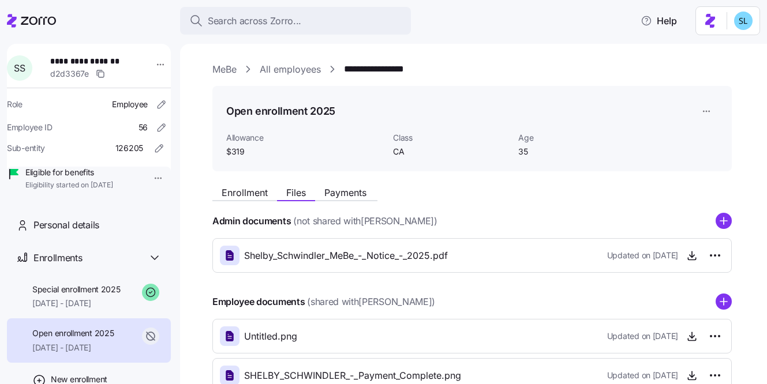
scroll to position [78, 0]
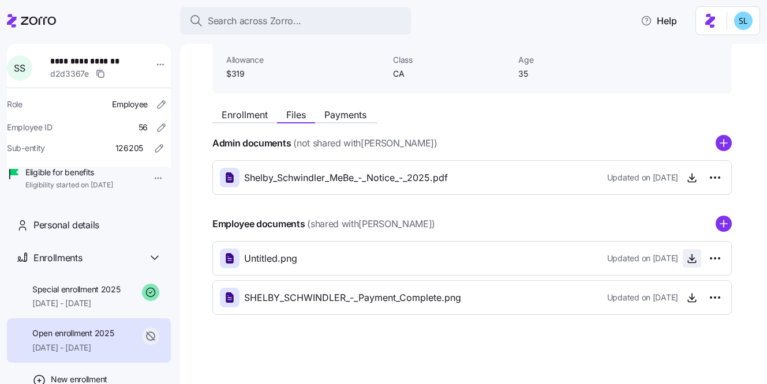
click at [689, 263] on icon "button" at bounding box center [692, 259] width 12 height 12
click at [699, 303] on span "button" at bounding box center [692, 297] width 17 height 17
click at [695, 303] on icon "button" at bounding box center [692, 298] width 12 height 12
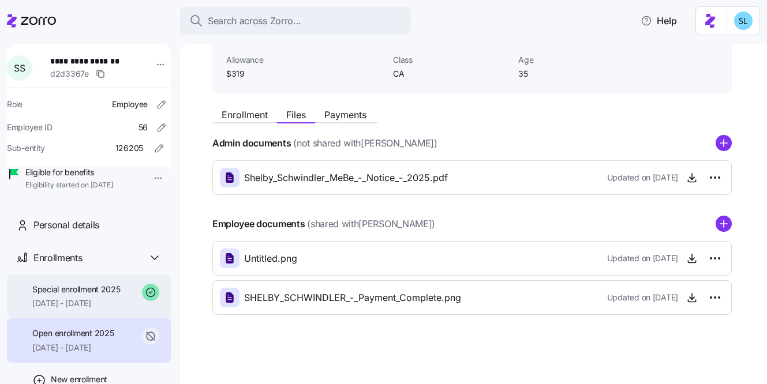
click at [100, 296] on span "Special enrollment 2025" at bounding box center [76, 290] width 88 height 12
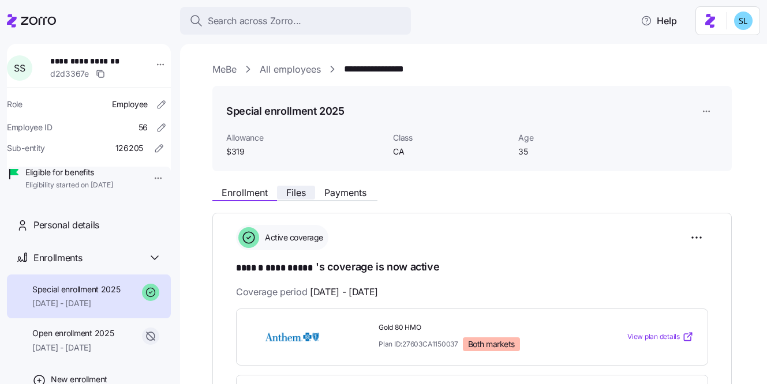
click at [301, 192] on span "Files" at bounding box center [296, 192] width 20 height 9
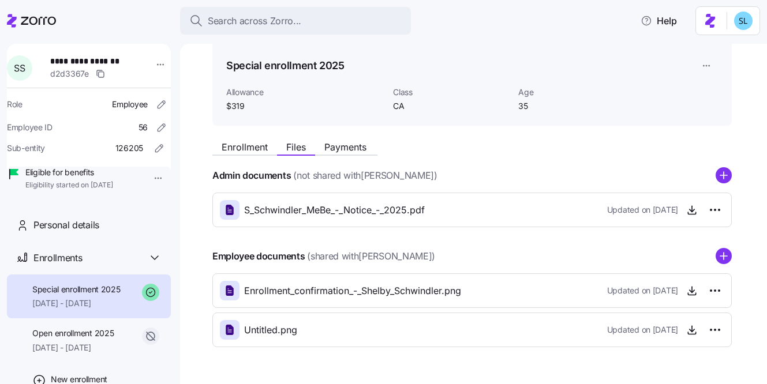
scroll to position [78, 0]
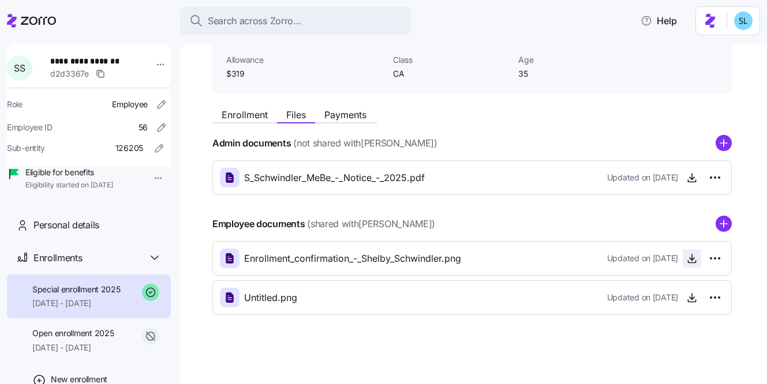
click at [696, 265] on span "button" at bounding box center [692, 258] width 17 height 17
click at [692, 261] on icon "button" at bounding box center [692, 259] width 12 height 12
click at [688, 296] on icon "button" at bounding box center [692, 298] width 12 height 12
click at [690, 262] on icon "button" at bounding box center [692, 259] width 12 height 12
click at [694, 293] on icon "button" at bounding box center [692, 298] width 12 height 12
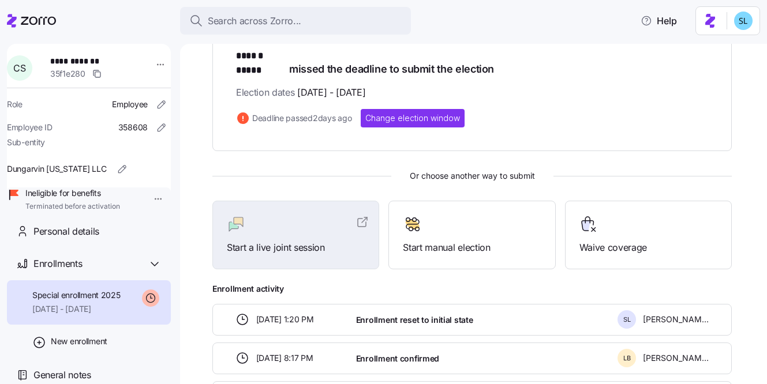
scroll to position [33, 0]
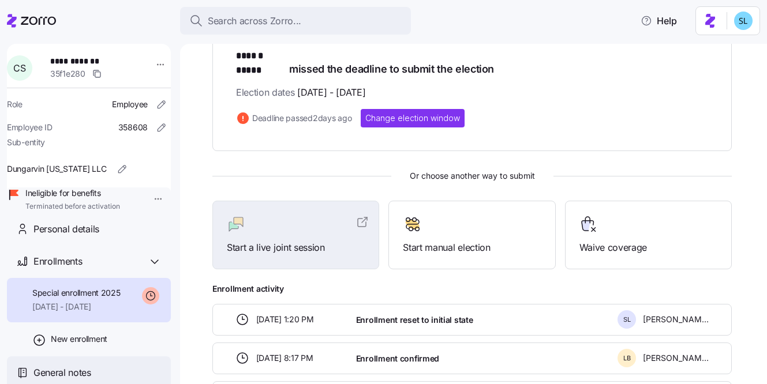
click at [83, 363] on div "General notes" at bounding box center [89, 373] width 164 height 33
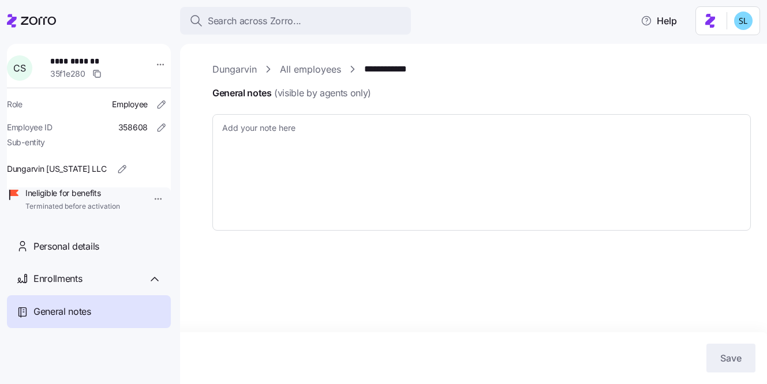
type textarea "x"
type textarea "9/21/25 - EE was terminated before CSD 10/1. EE was originally in election conf…"
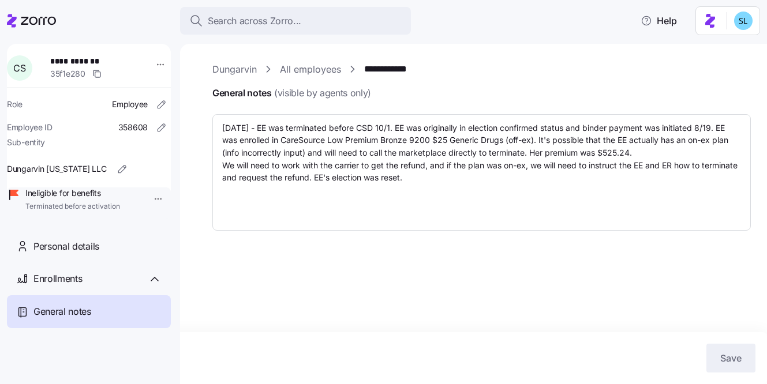
type textarea "x"
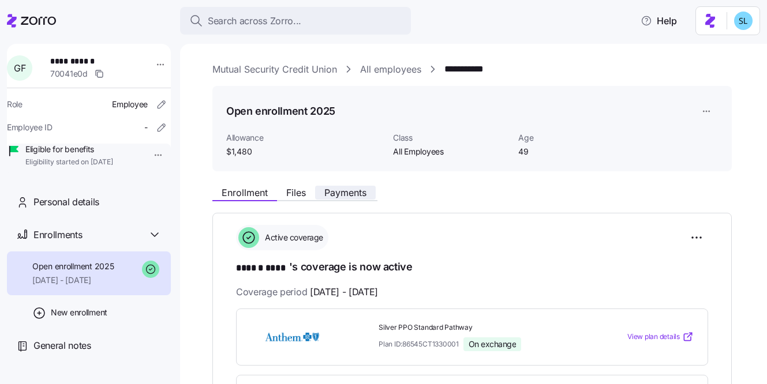
click at [351, 199] on button "Payments" at bounding box center [345, 193] width 61 height 14
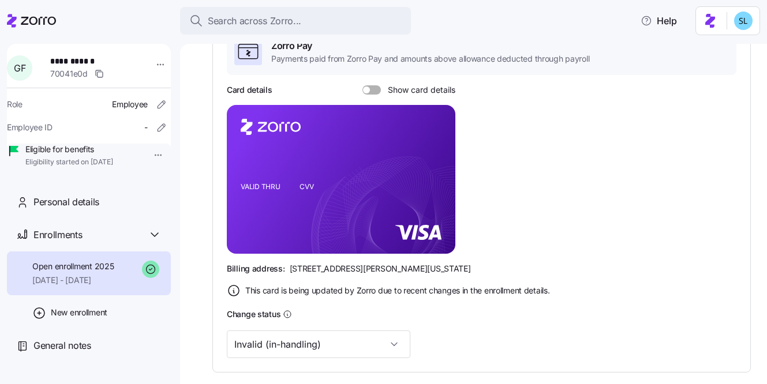
scroll to position [244, 0]
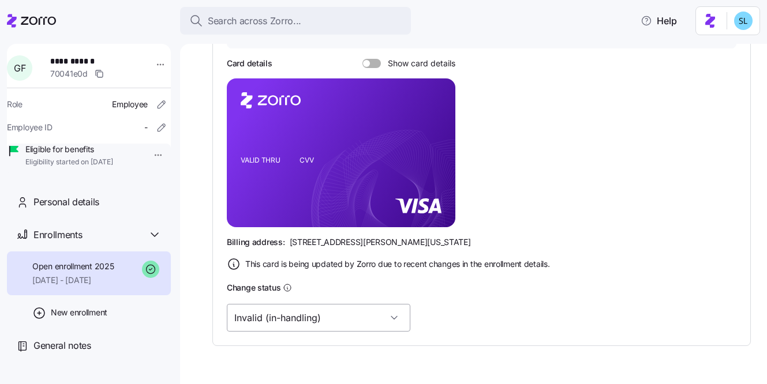
click at [305, 324] on input "Invalid (in-handling)" at bounding box center [319, 318] width 184 height 28
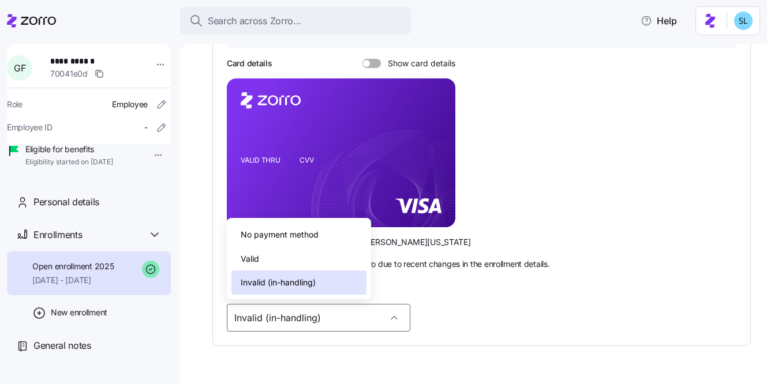
click at [299, 265] on div "Valid" at bounding box center [298, 259] width 135 height 24
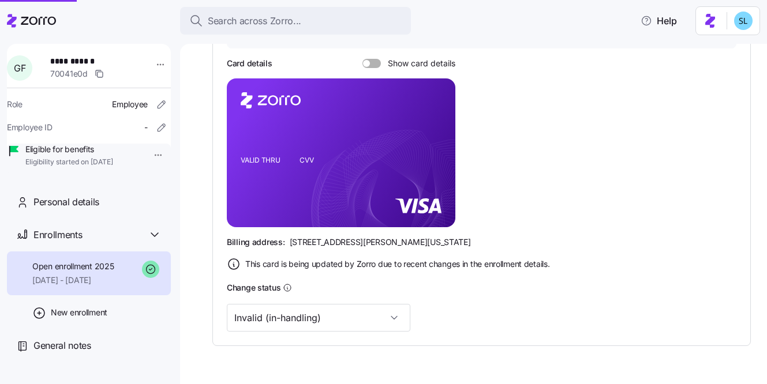
type input "Valid"
